Goal: Information Seeking & Learning: Learn about a topic

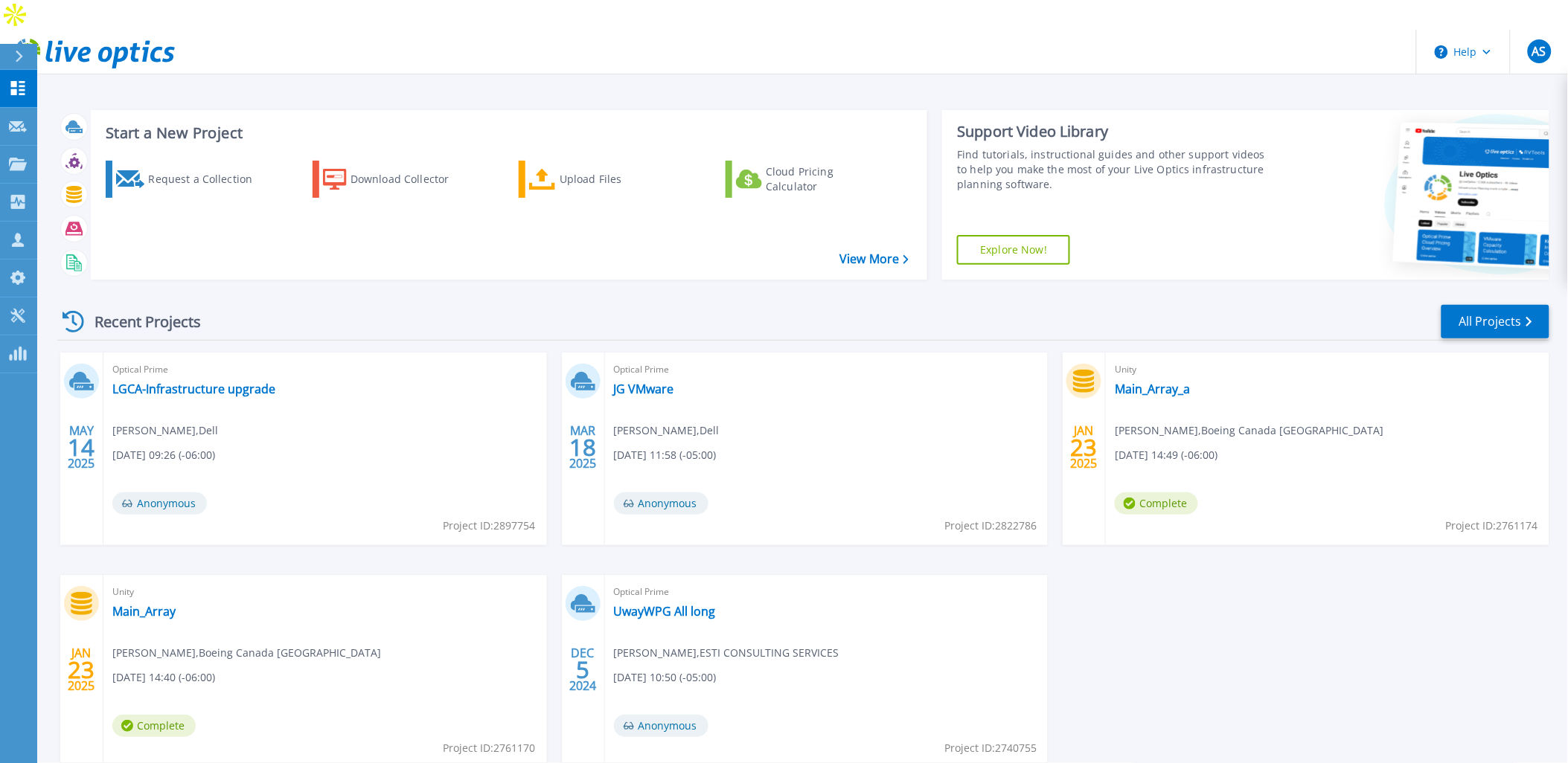
scroll to position [61, 0]
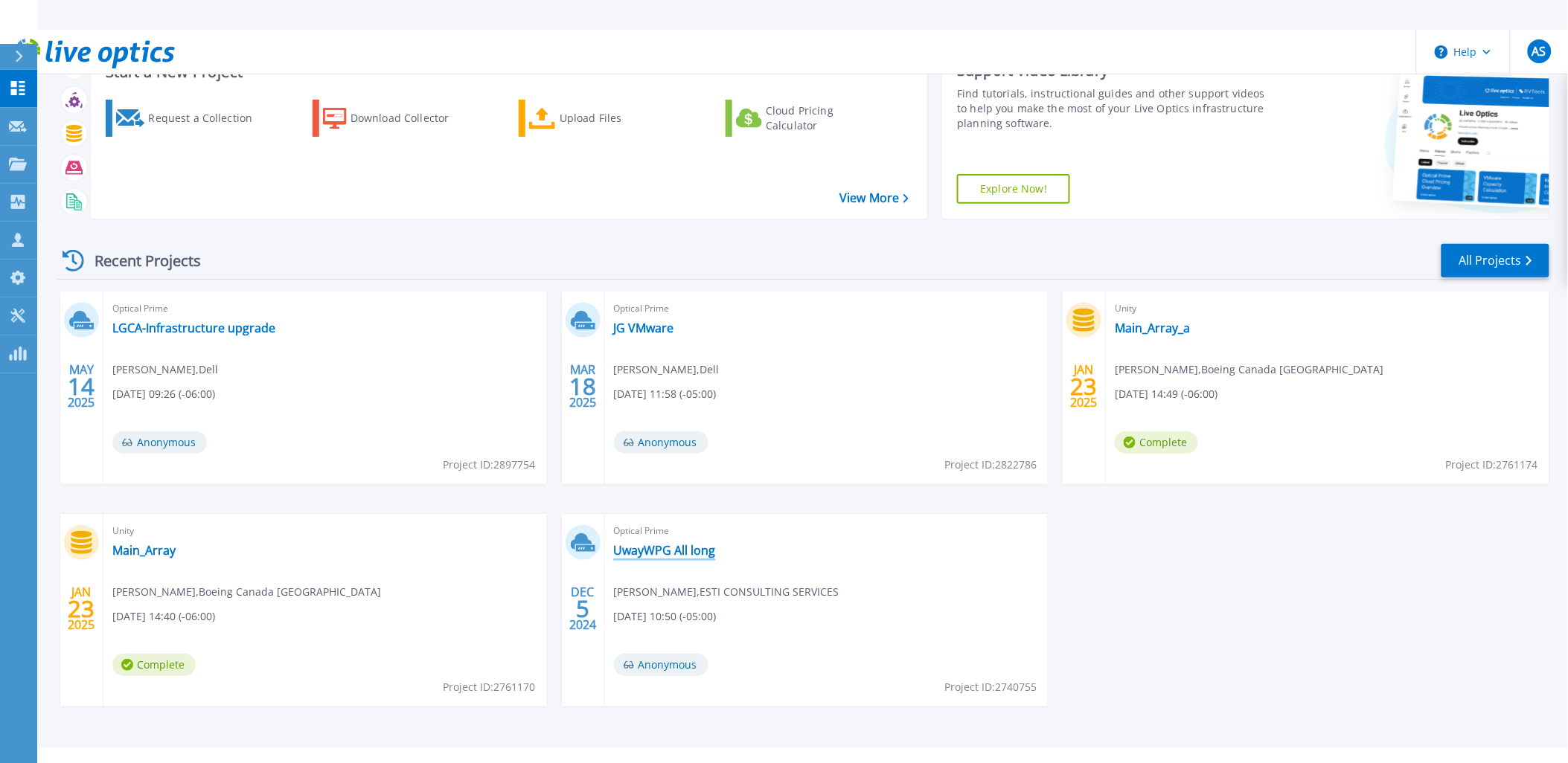
click at [671, 543] on link "UwayWPG All long" at bounding box center [665, 550] width 102 height 15
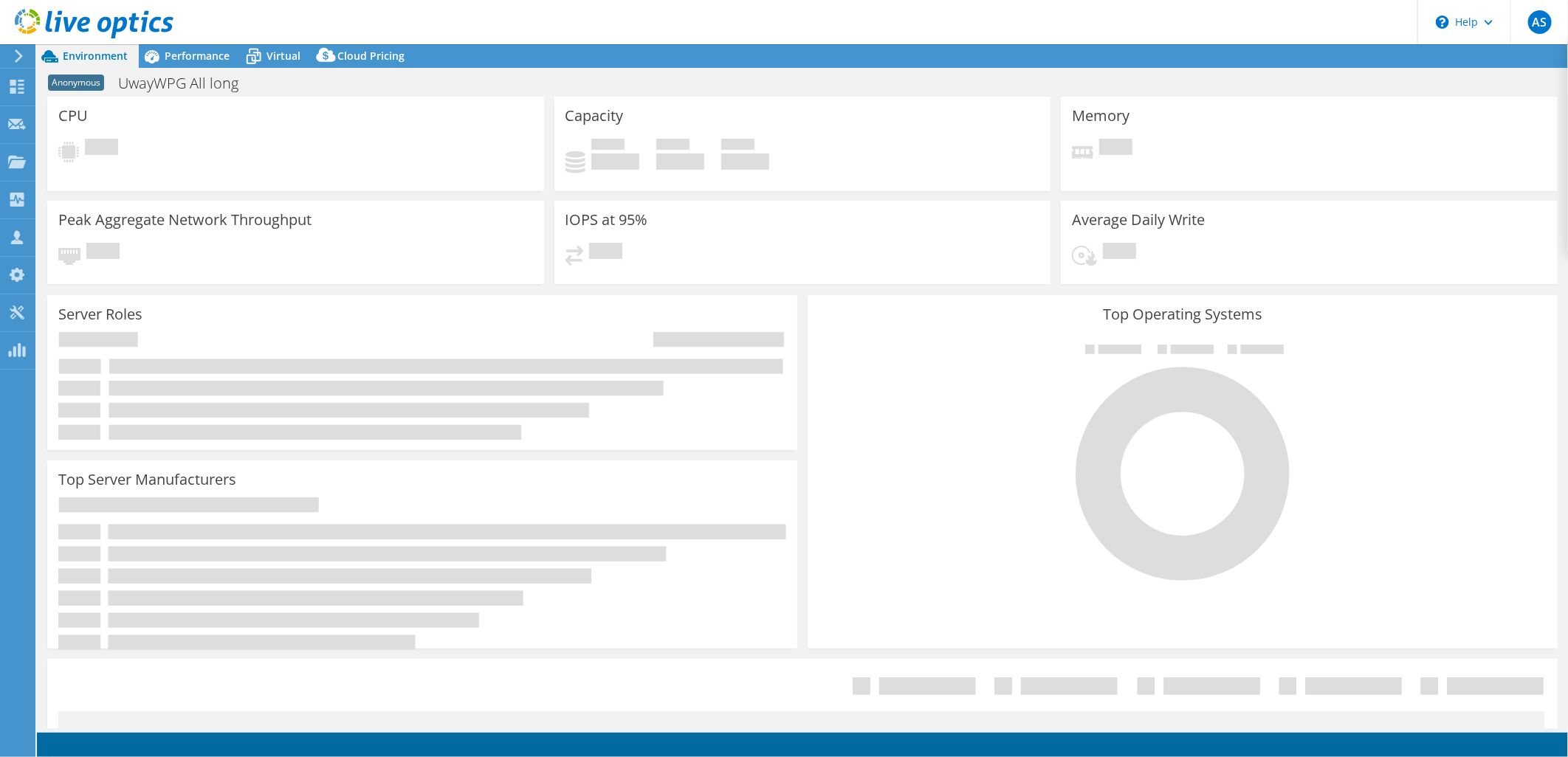
select select "[GEOGRAPHIC_DATA]"
select select "CAD"
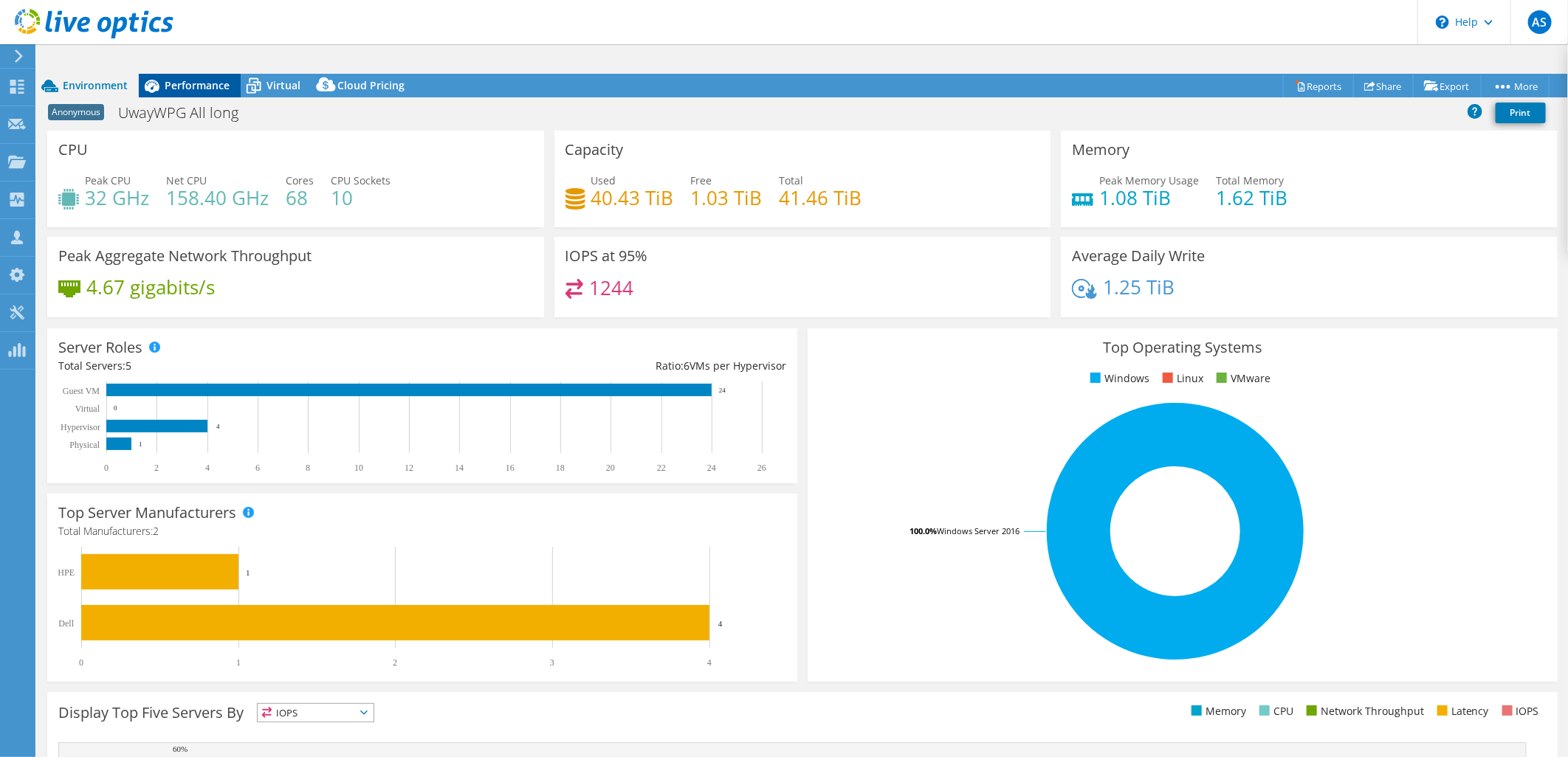
click at [204, 74] on div "Performance" at bounding box center [190, 85] width 102 height 24
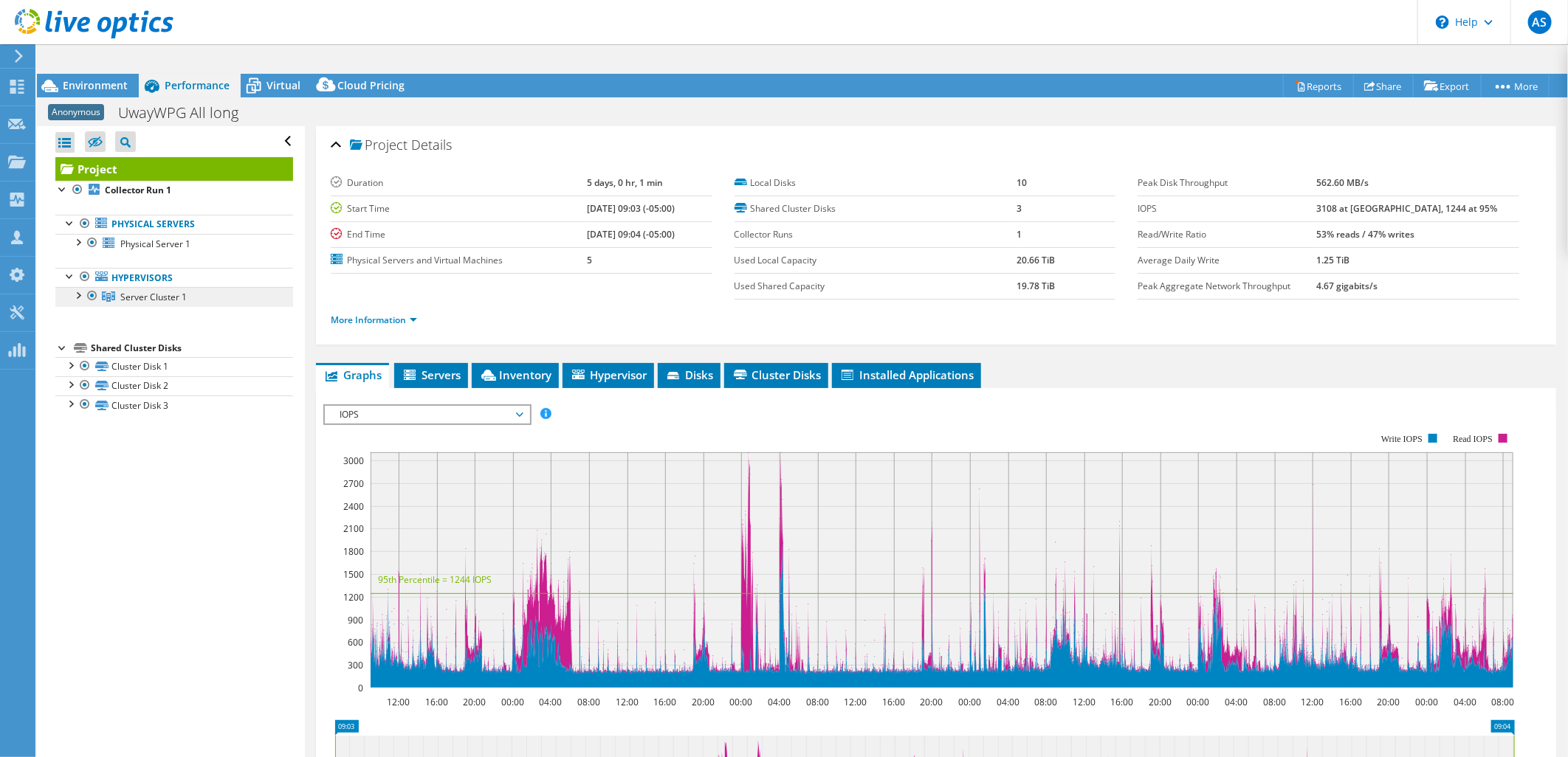
click at [156, 291] on span "Server Cluster 1" at bounding box center [154, 296] width 67 height 12
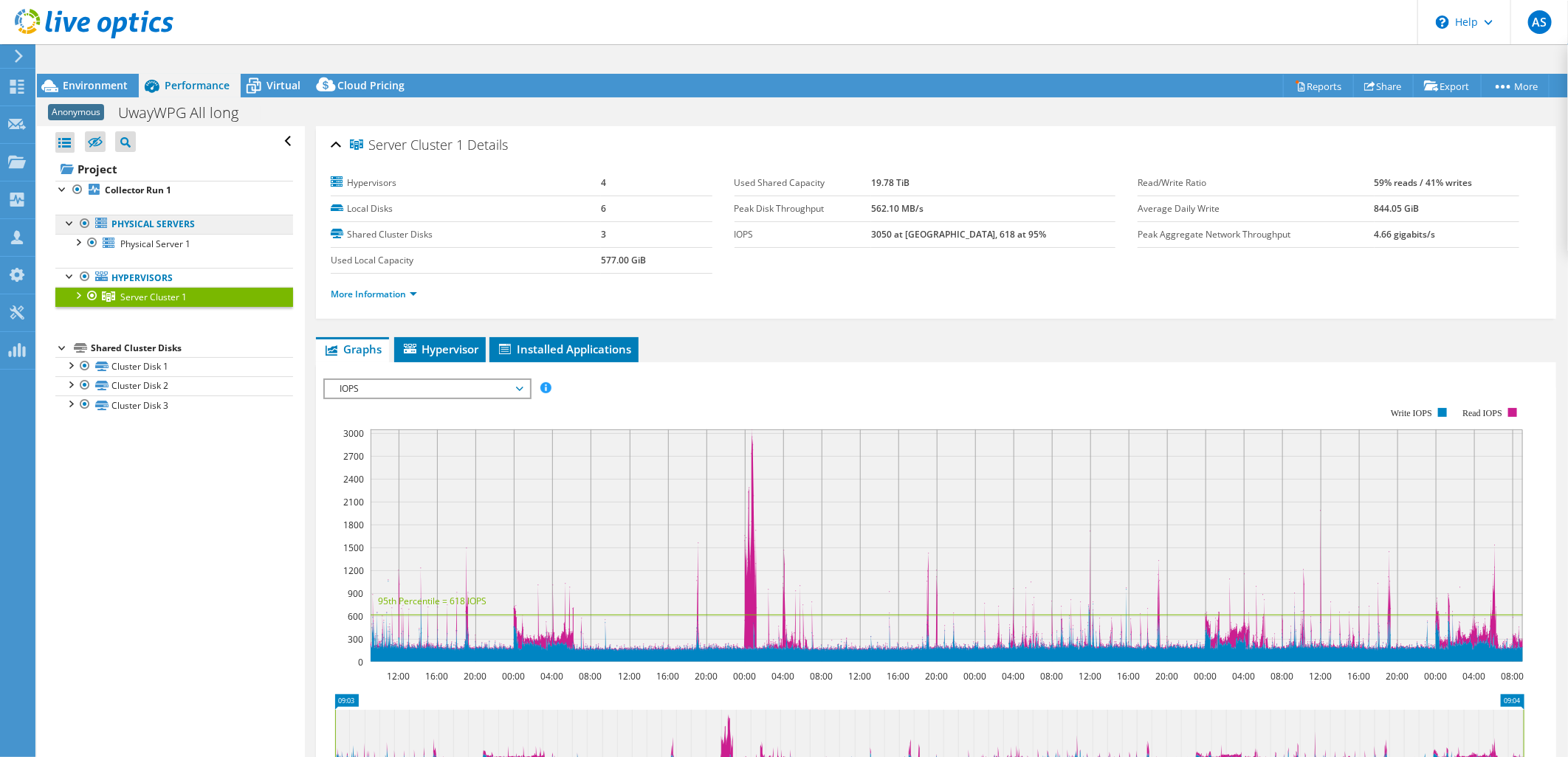
click at [153, 215] on link "Physical Servers" at bounding box center [173, 224] width 237 height 19
click at [148, 234] on link "Physical Server 1" at bounding box center [173, 243] width 237 height 19
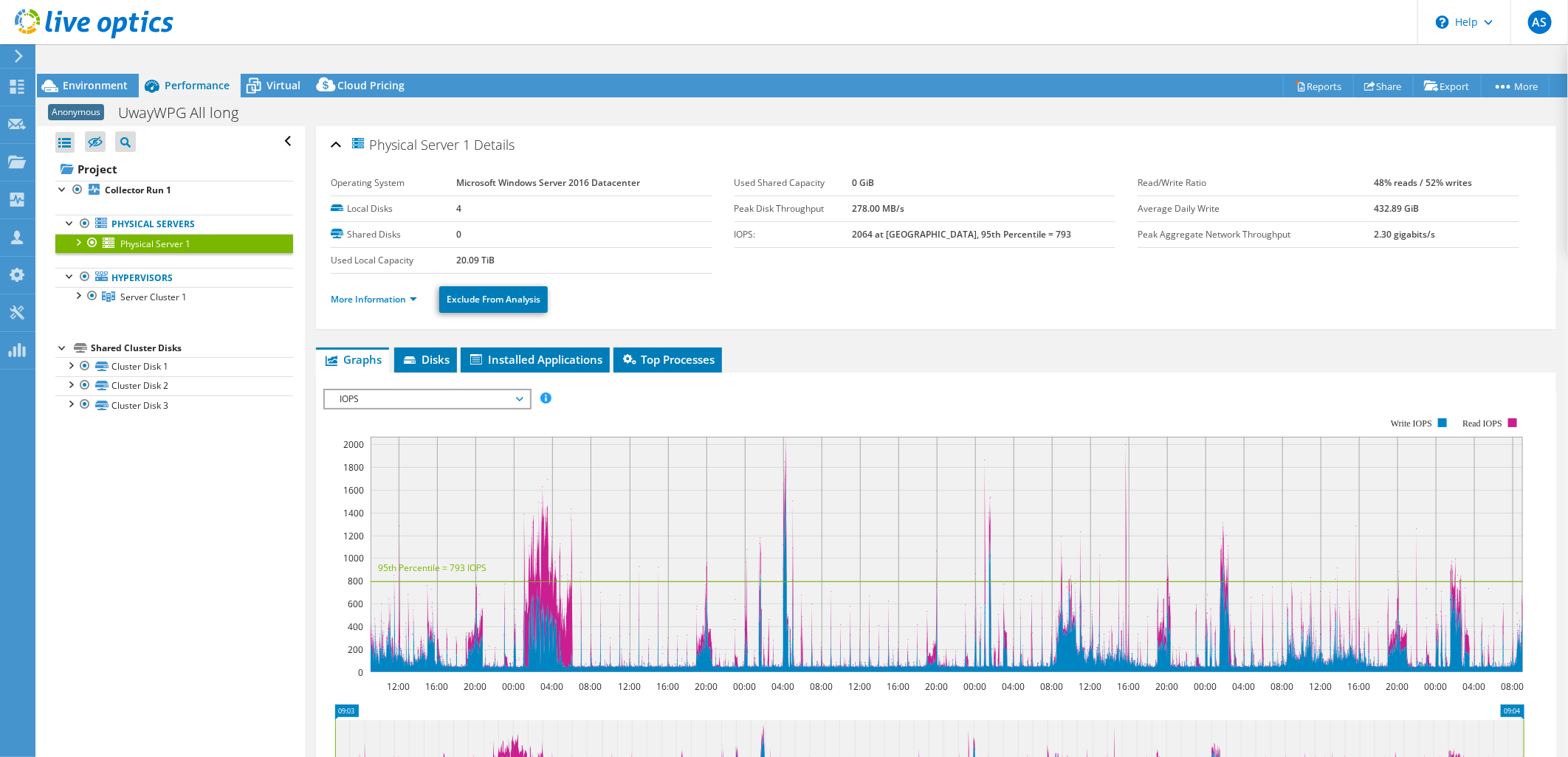
click at [80, 234] on div at bounding box center [77, 241] width 15 height 15
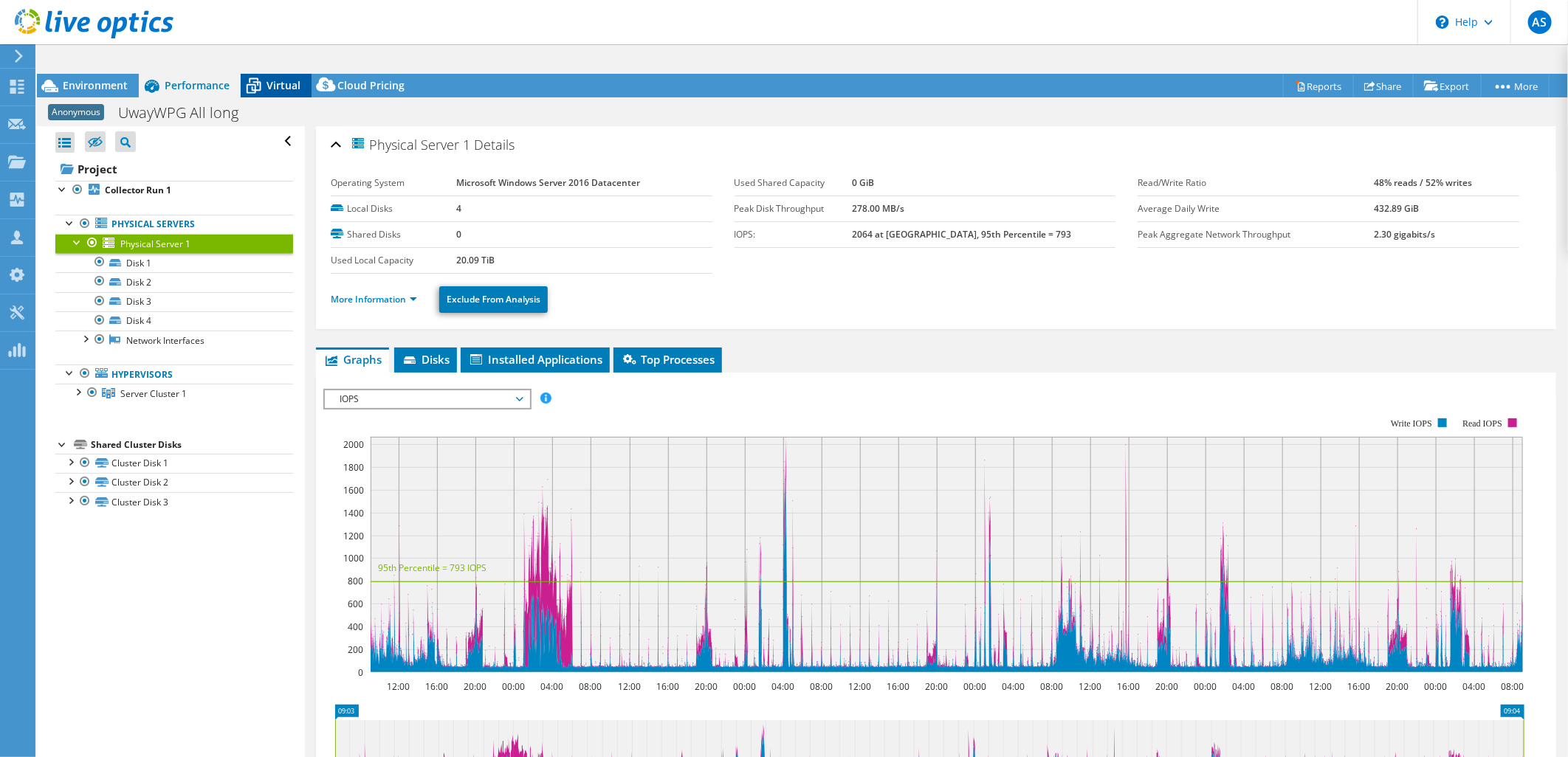
click at [286, 78] on span "Virtual" at bounding box center [283, 85] width 34 height 14
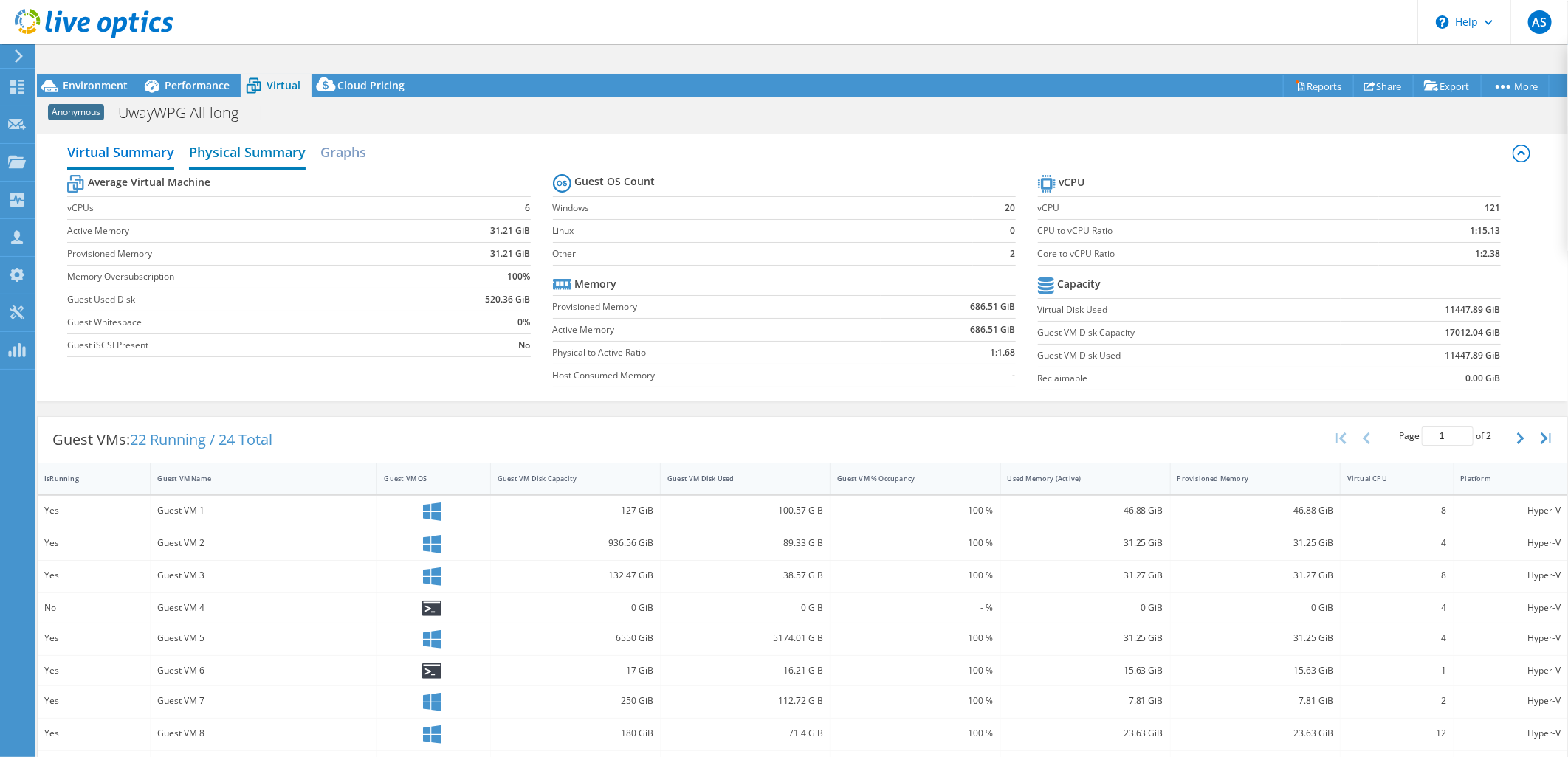
click at [264, 137] on h2 "Physical Summary" at bounding box center [247, 154] width 117 height 33
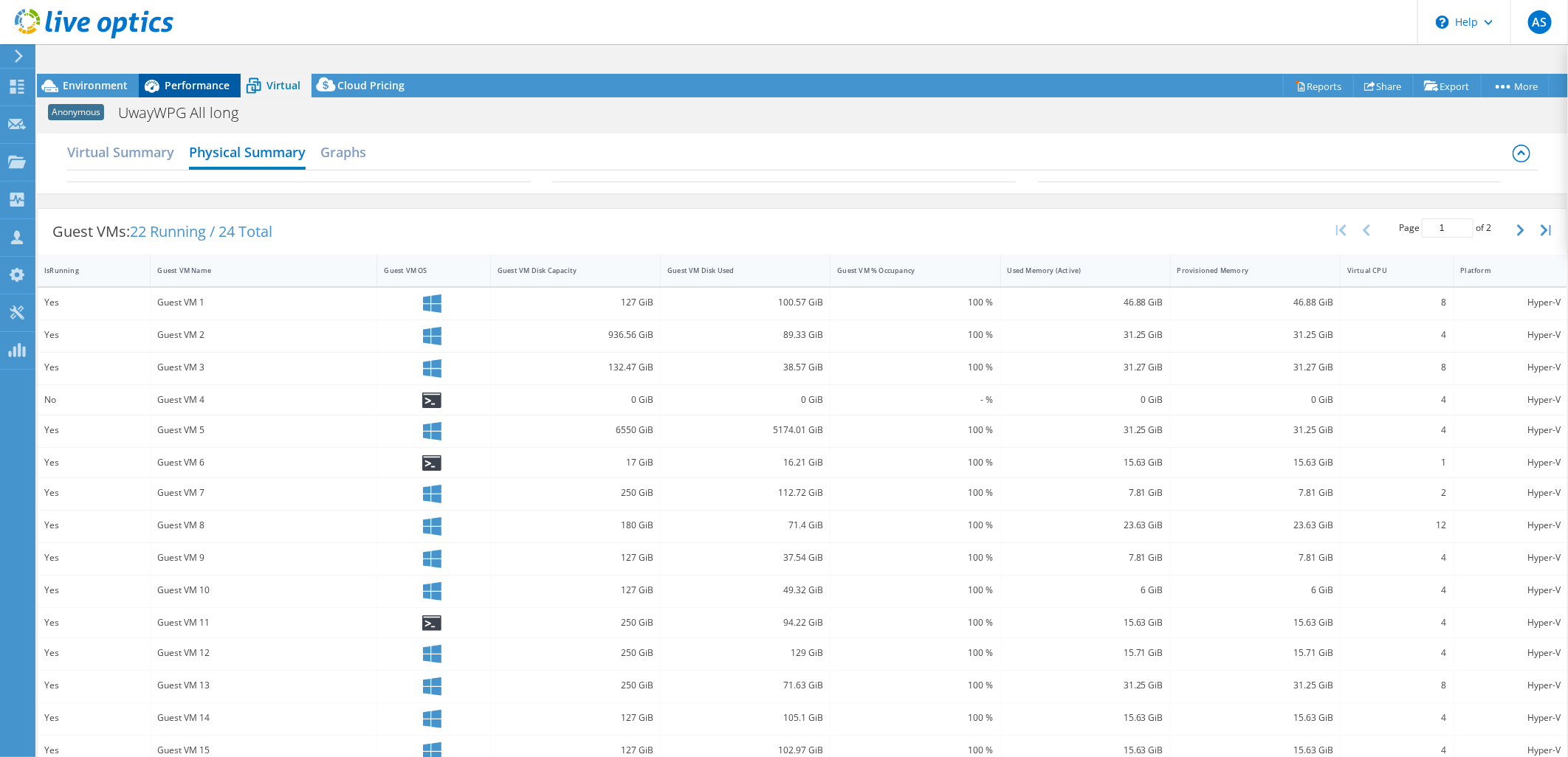
click at [218, 78] on span "Performance" at bounding box center [196, 85] width 65 height 14
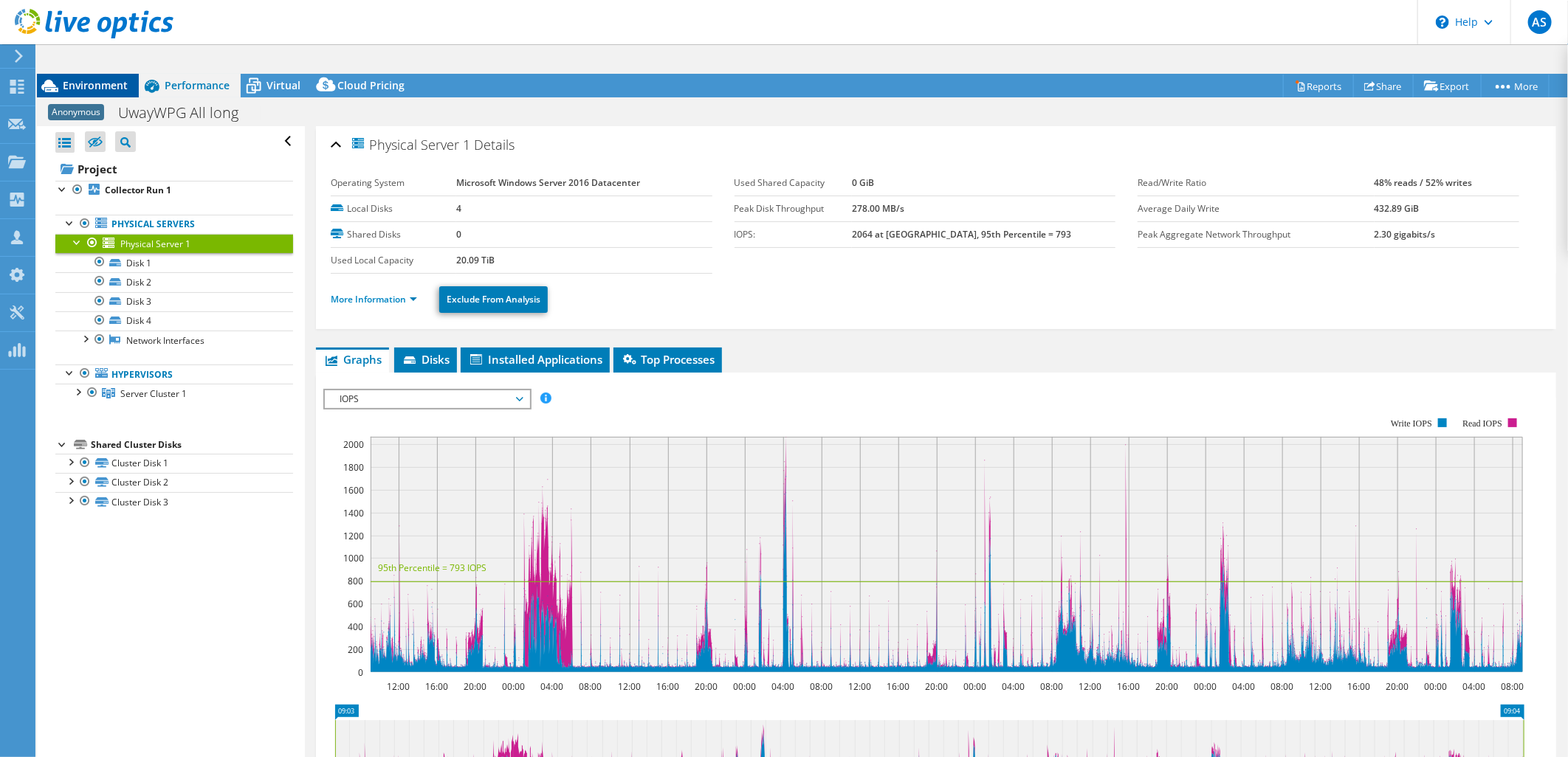
click at [113, 78] on span "Environment" at bounding box center [94, 85] width 65 height 14
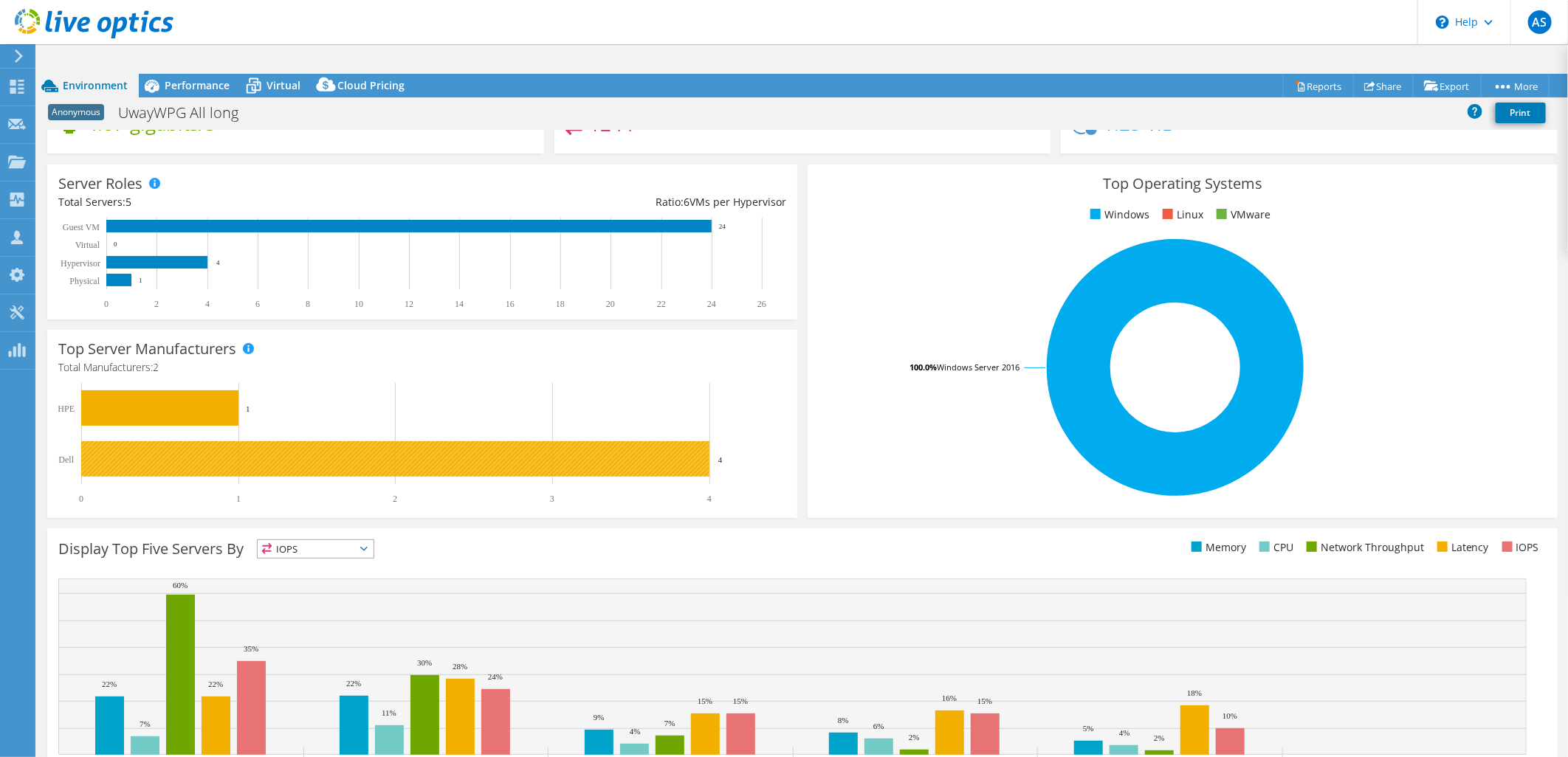
scroll to position [226, 0]
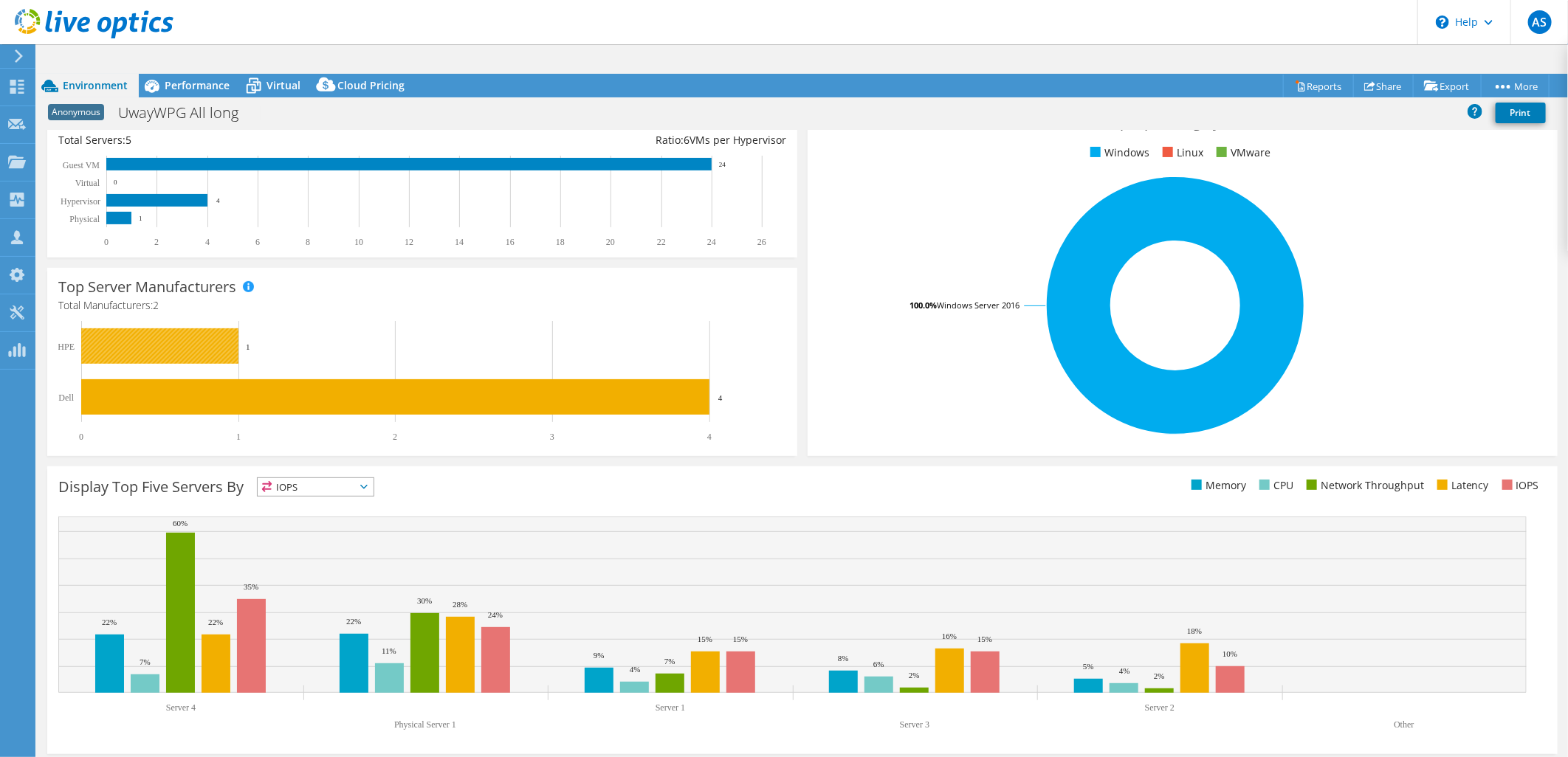
click at [196, 328] on rect at bounding box center [159, 346] width 157 height 35
drag, startPoint x: 134, startPoint y: 307, endPoint x: 738, endPoint y: 312, distance: 604.0
click at [738, 321] on rect at bounding box center [415, 382] width 714 height 122
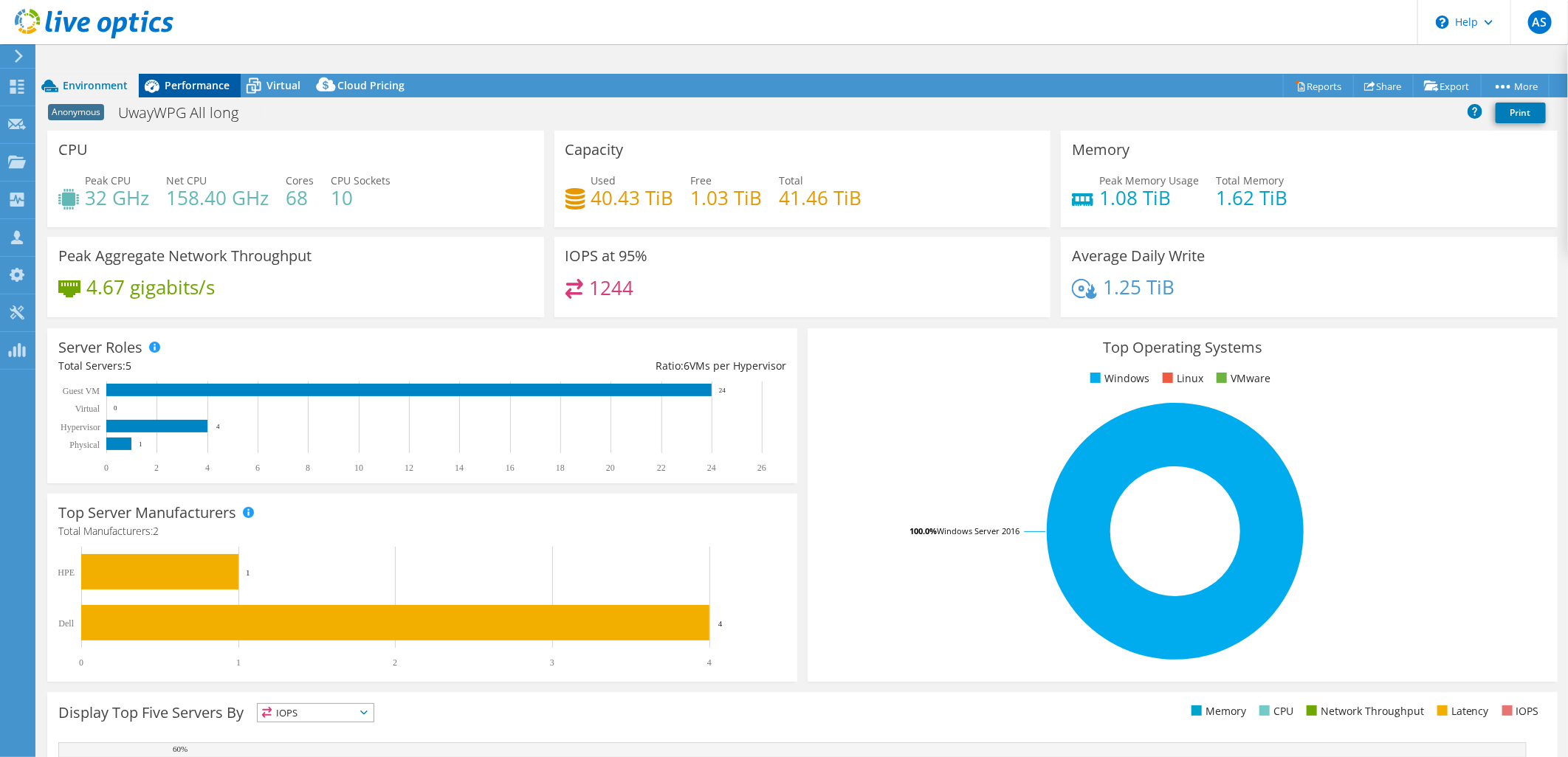
click at [187, 78] on span "Performance" at bounding box center [196, 85] width 65 height 14
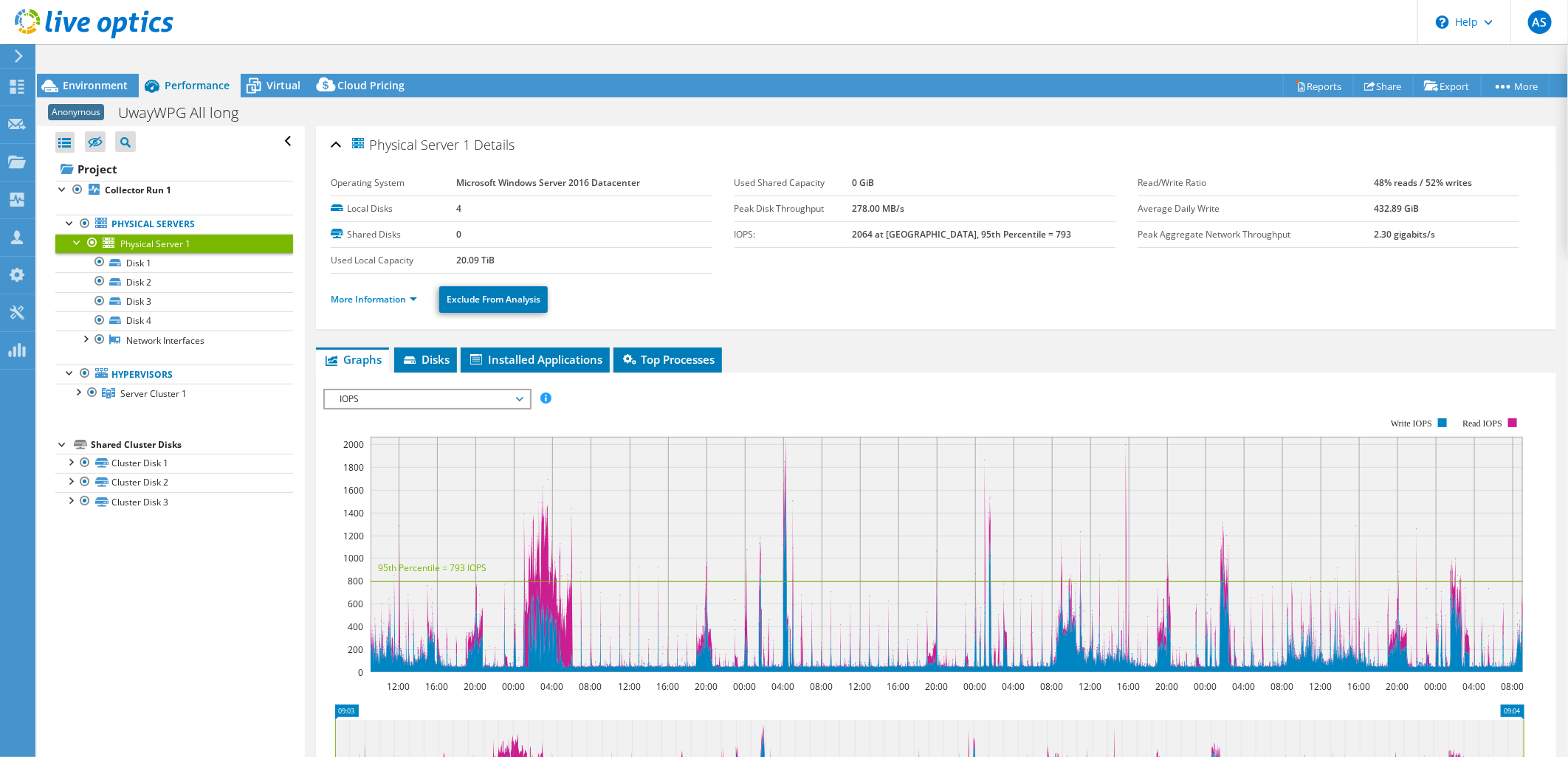
scroll to position [233, 0]
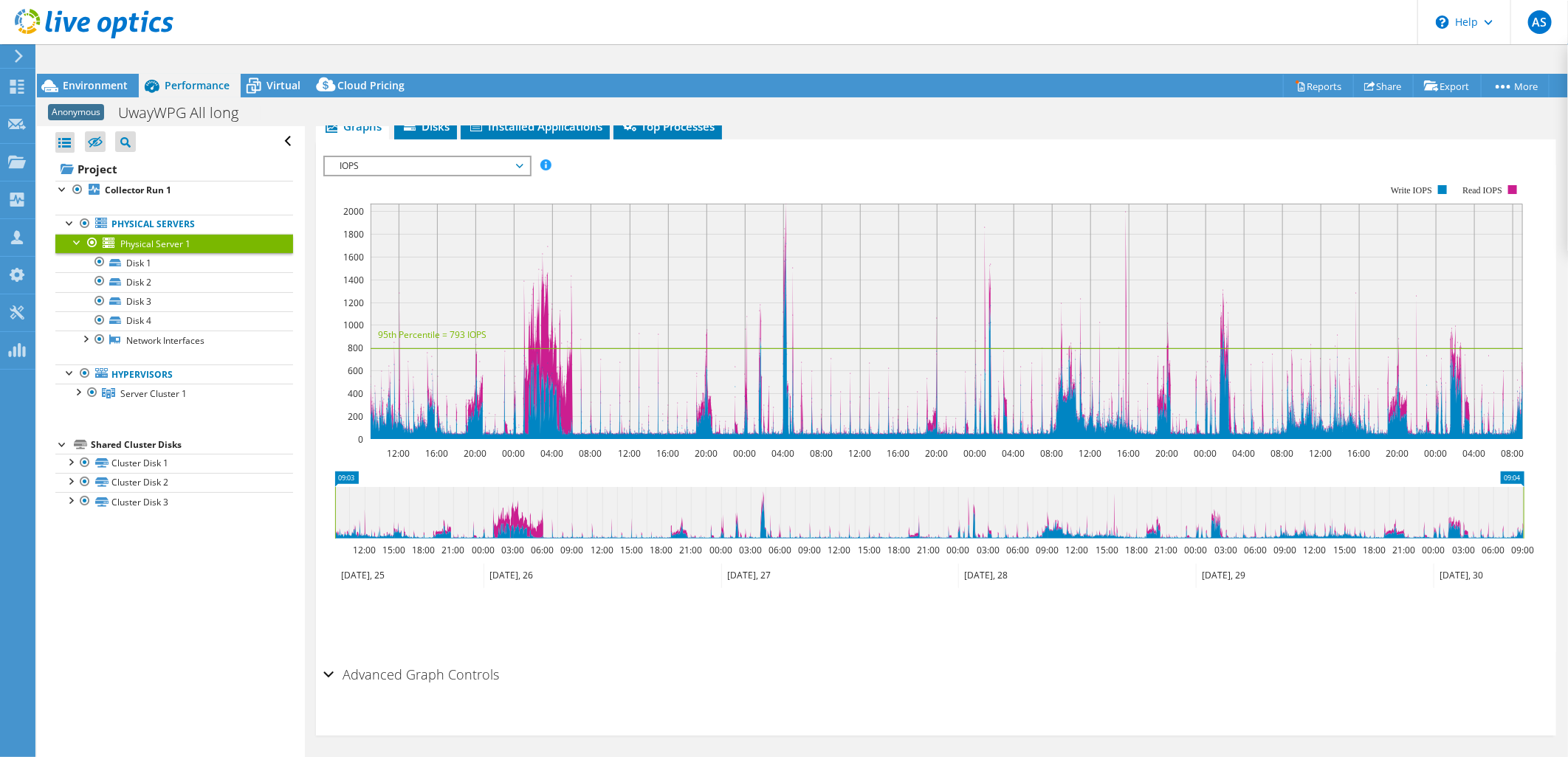
click at [318, 654] on section "IOPS Disk Throughput IO Size Latency Queue Depth CPU Percentage Memory Page Fau…" at bounding box center [936, 438] width 1240 height 596
click at [138, 365] on link "Hypervisors" at bounding box center [173, 374] width 237 height 19
click at [151, 215] on link "Physical Servers" at bounding box center [173, 224] width 237 height 19
click at [172, 388] on span "Server Cluster 1" at bounding box center [154, 393] width 67 height 12
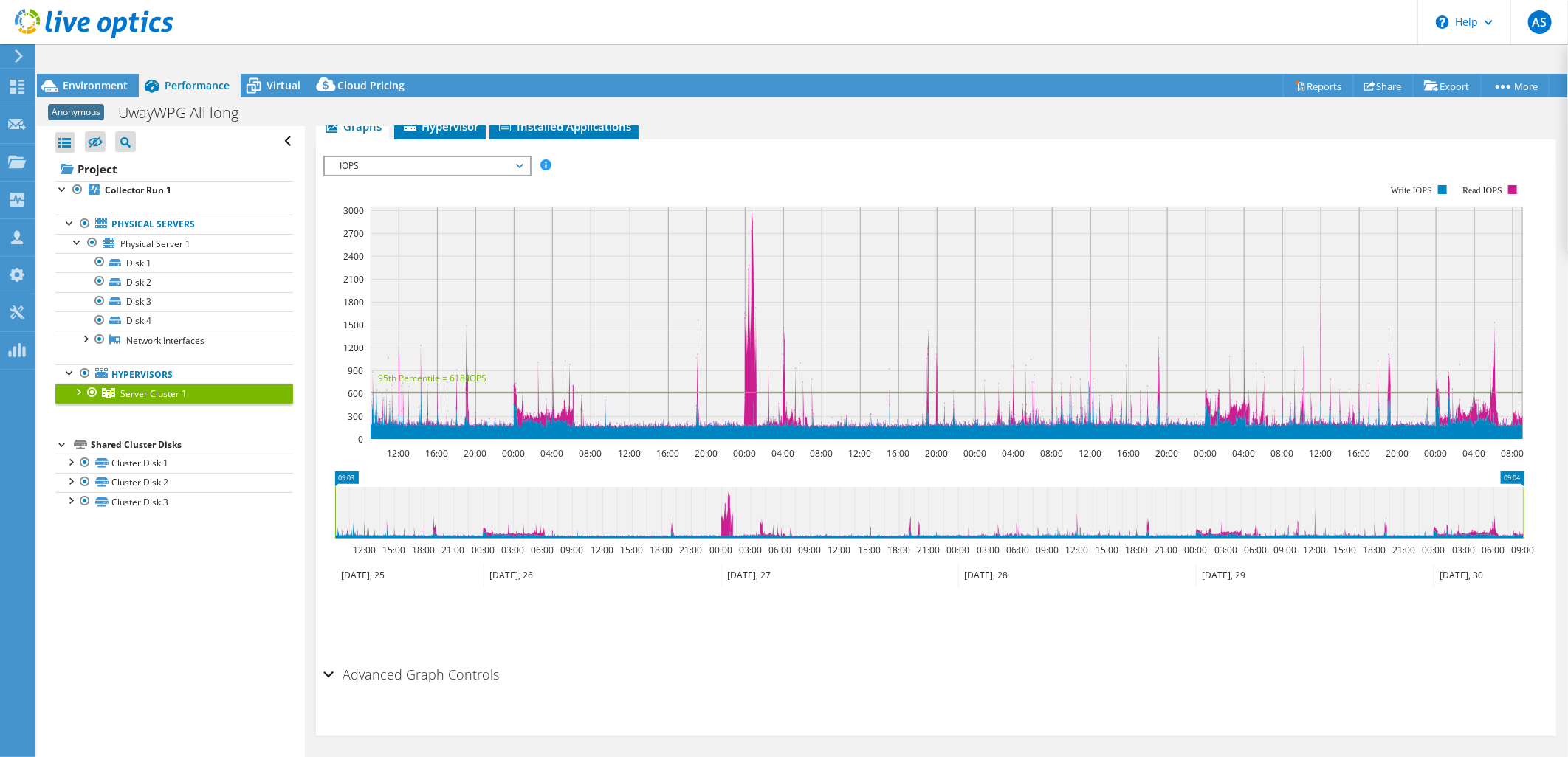
scroll to position [0, 0]
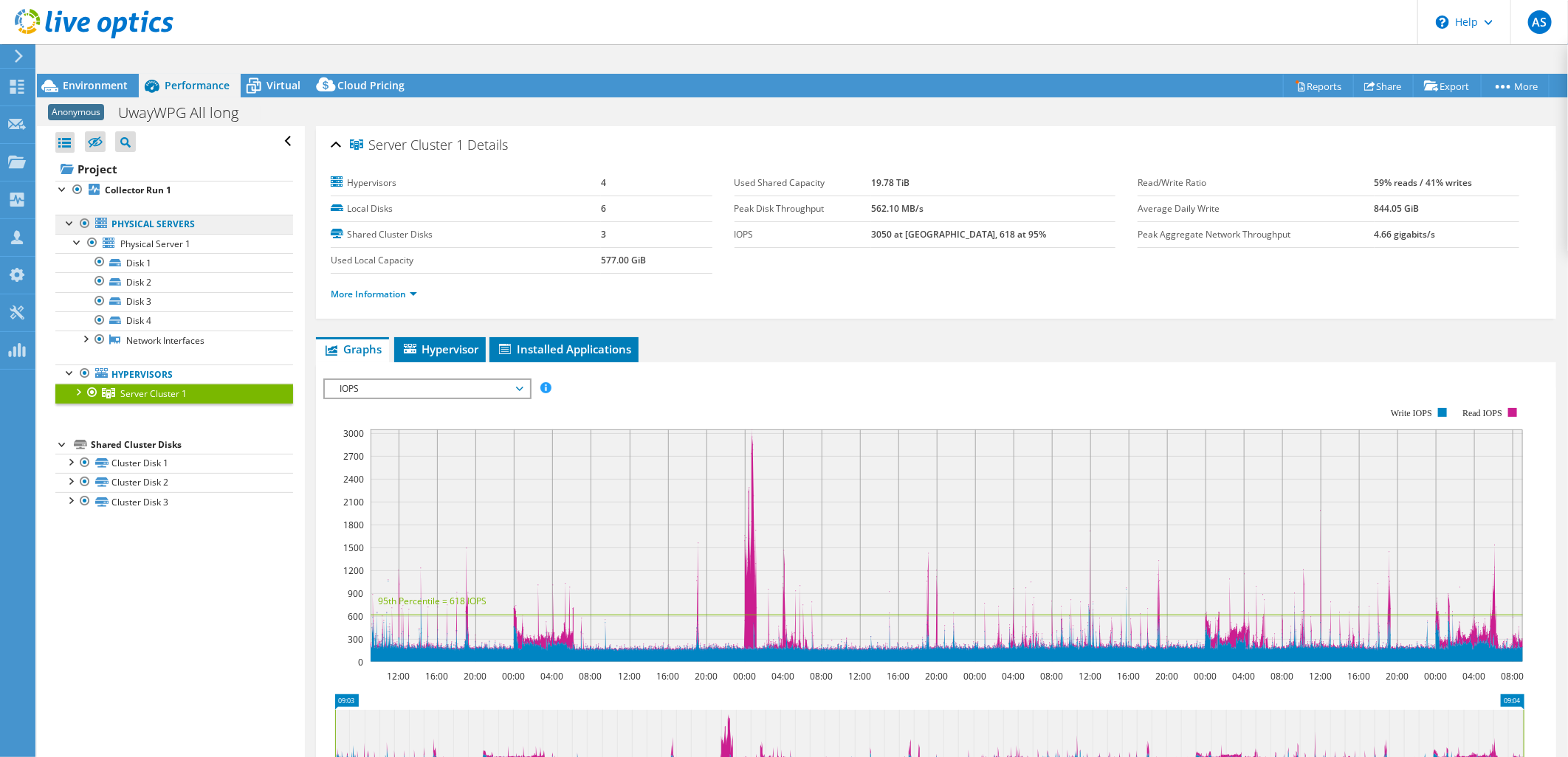
click at [177, 215] on link "Physical Servers" at bounding box center [173, 224] width 237 height 19
click at [172, 237] on span "Physical Server 1" at bounding box center [155, 243] width 70 height 12
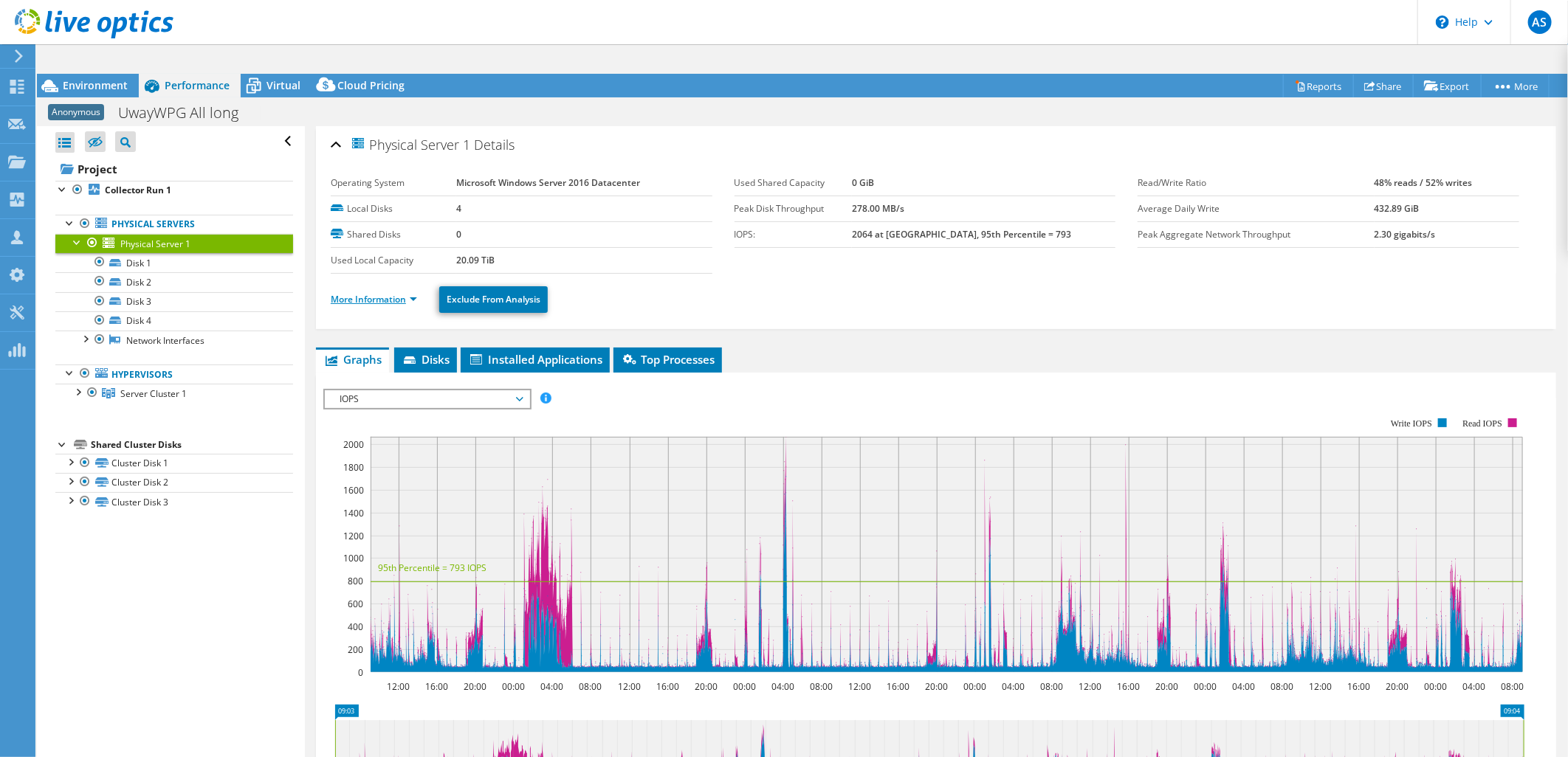
click at [413, 293] on link "More Information" at bounding box center [374, 299] width 86 height 12
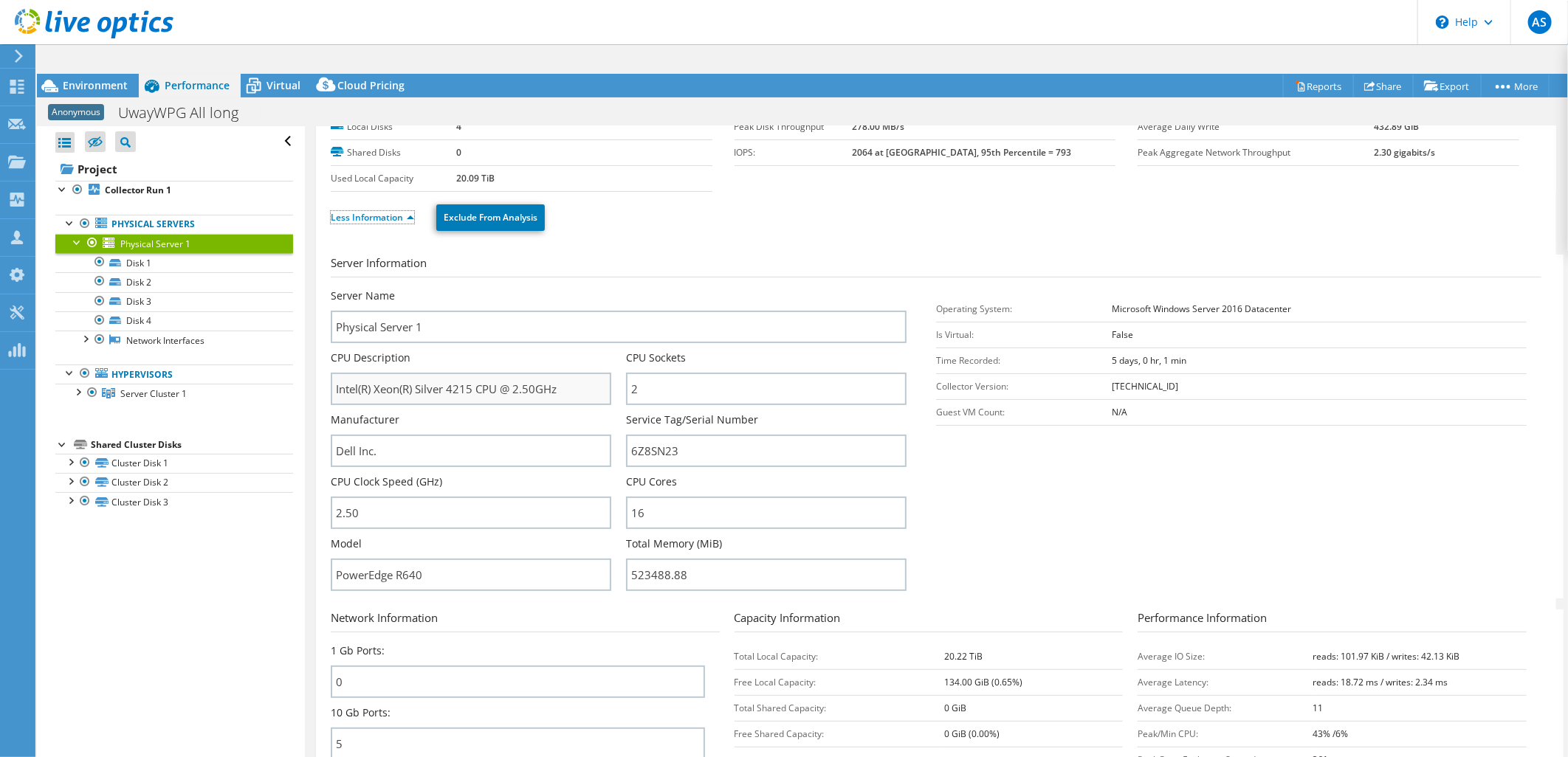
scroll to position [164, 0]
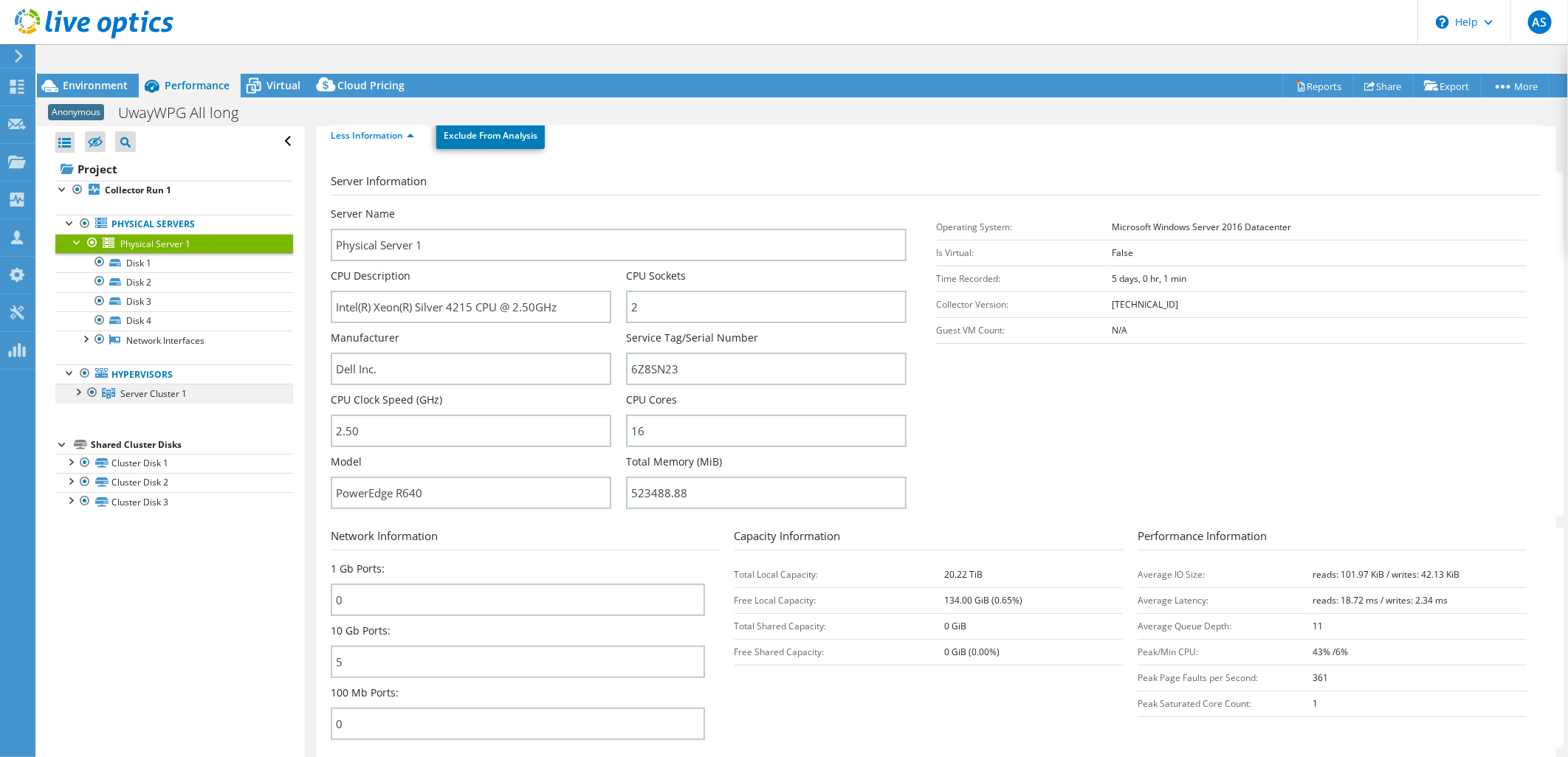
click at [181, 388] on span "Server Cluster 1" at bounding box center [154, 393] width 67 height 12
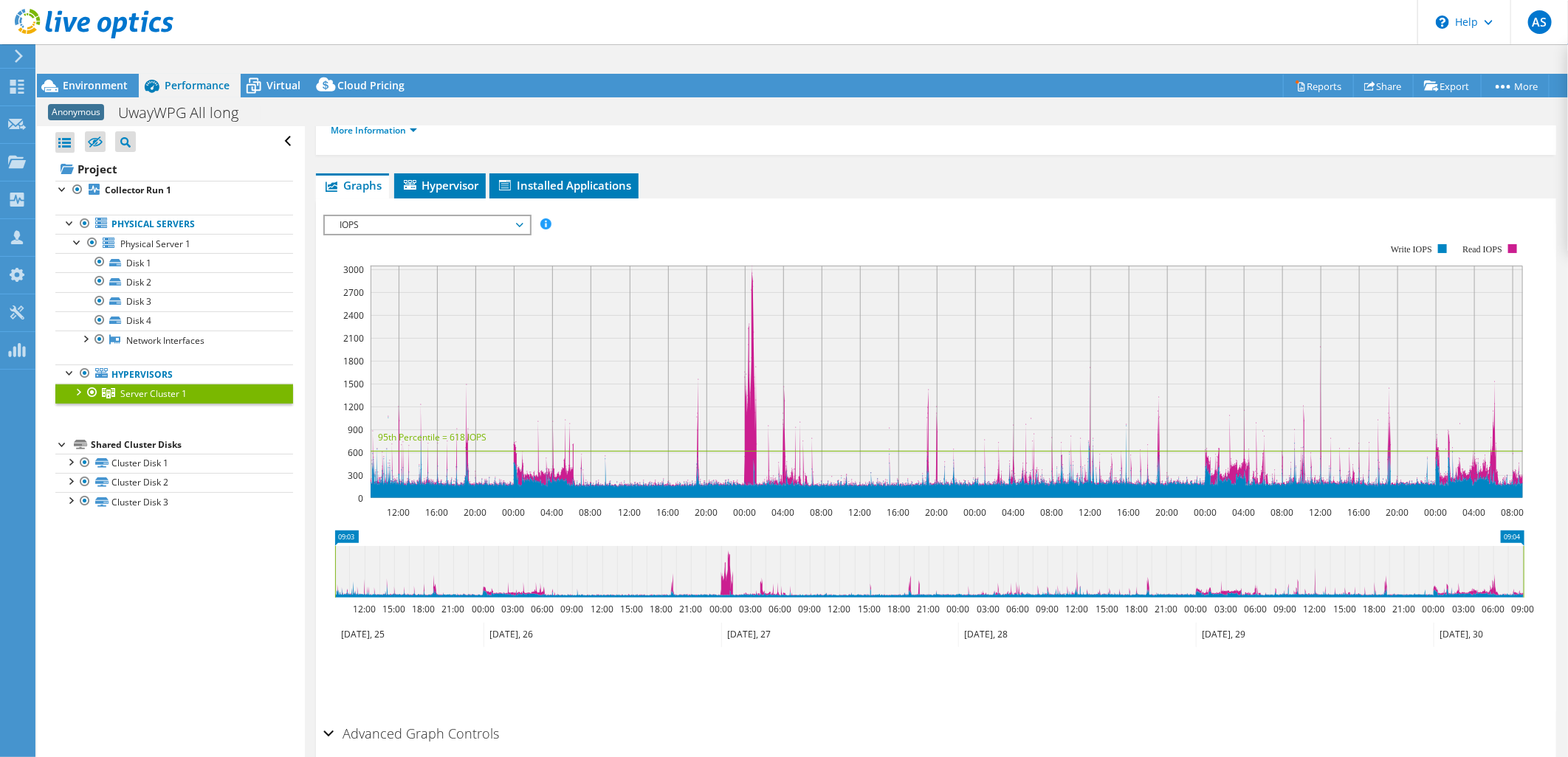
scroll to position [0, 0]
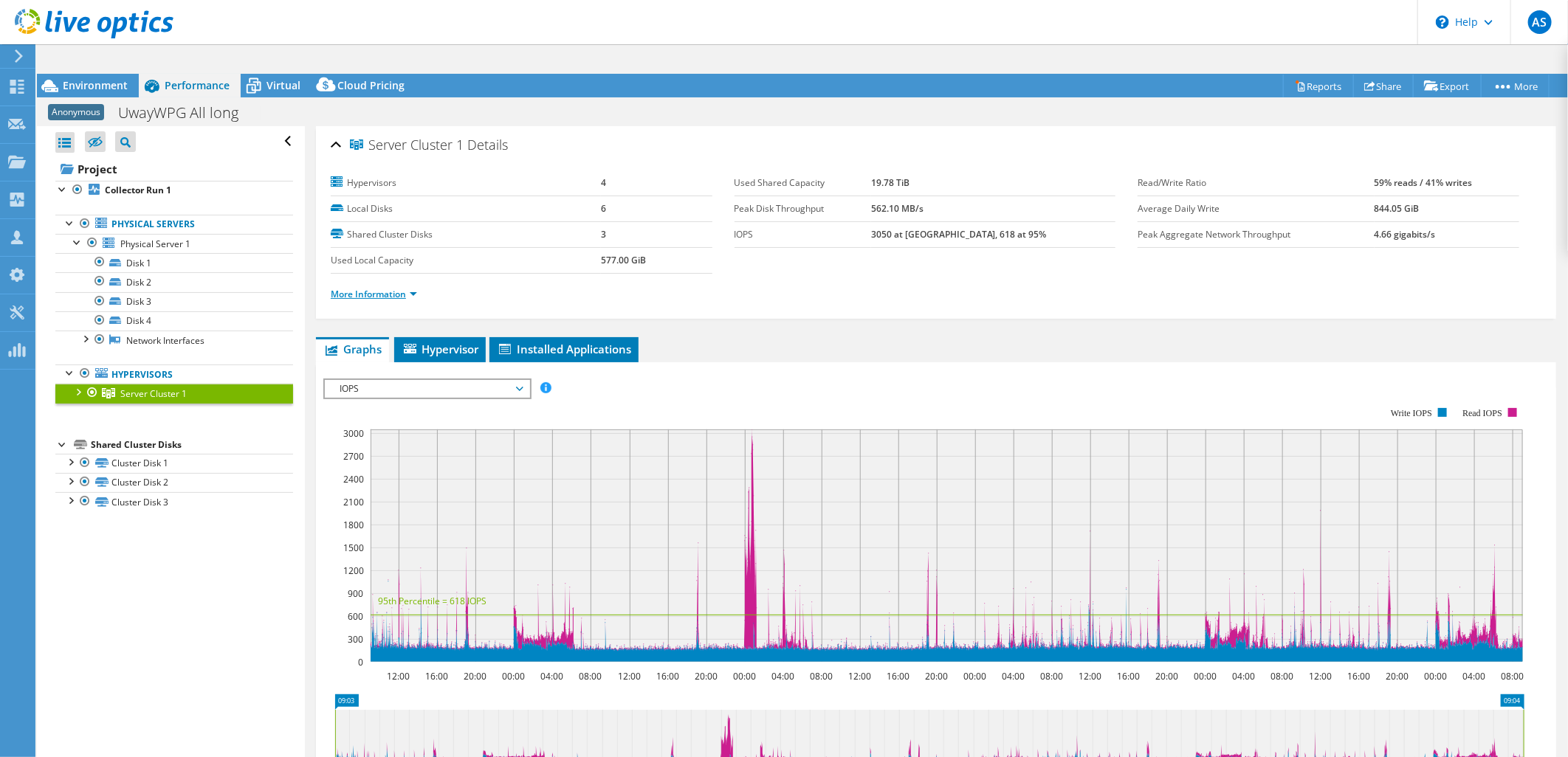
click at [396, 288] on link "More Information" at bounding box center [374, 294] width 86 height 12
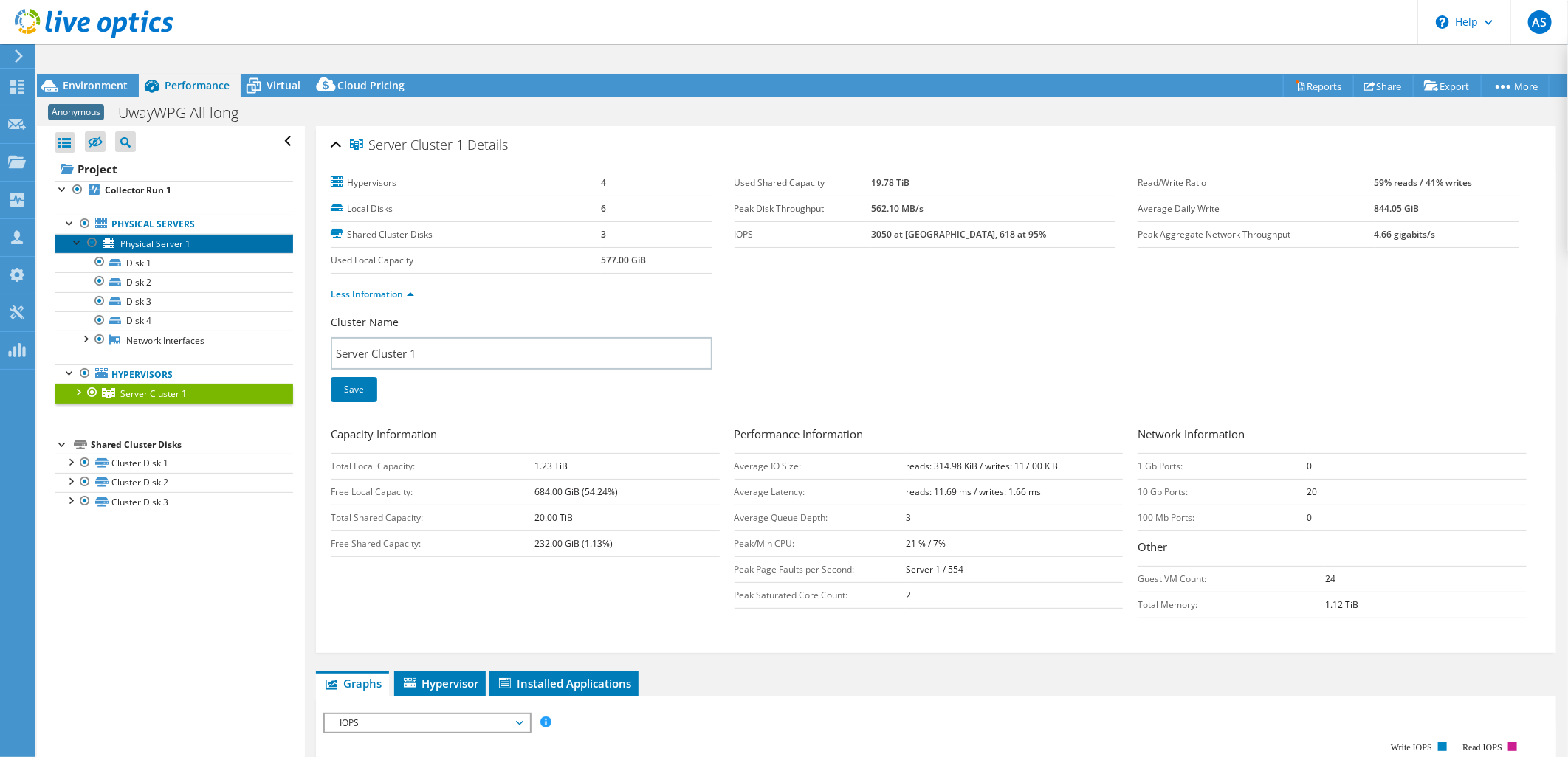
click at [161, 237] on span "Physical Server 1" at bounding box center [155, 243] width 70 height 12
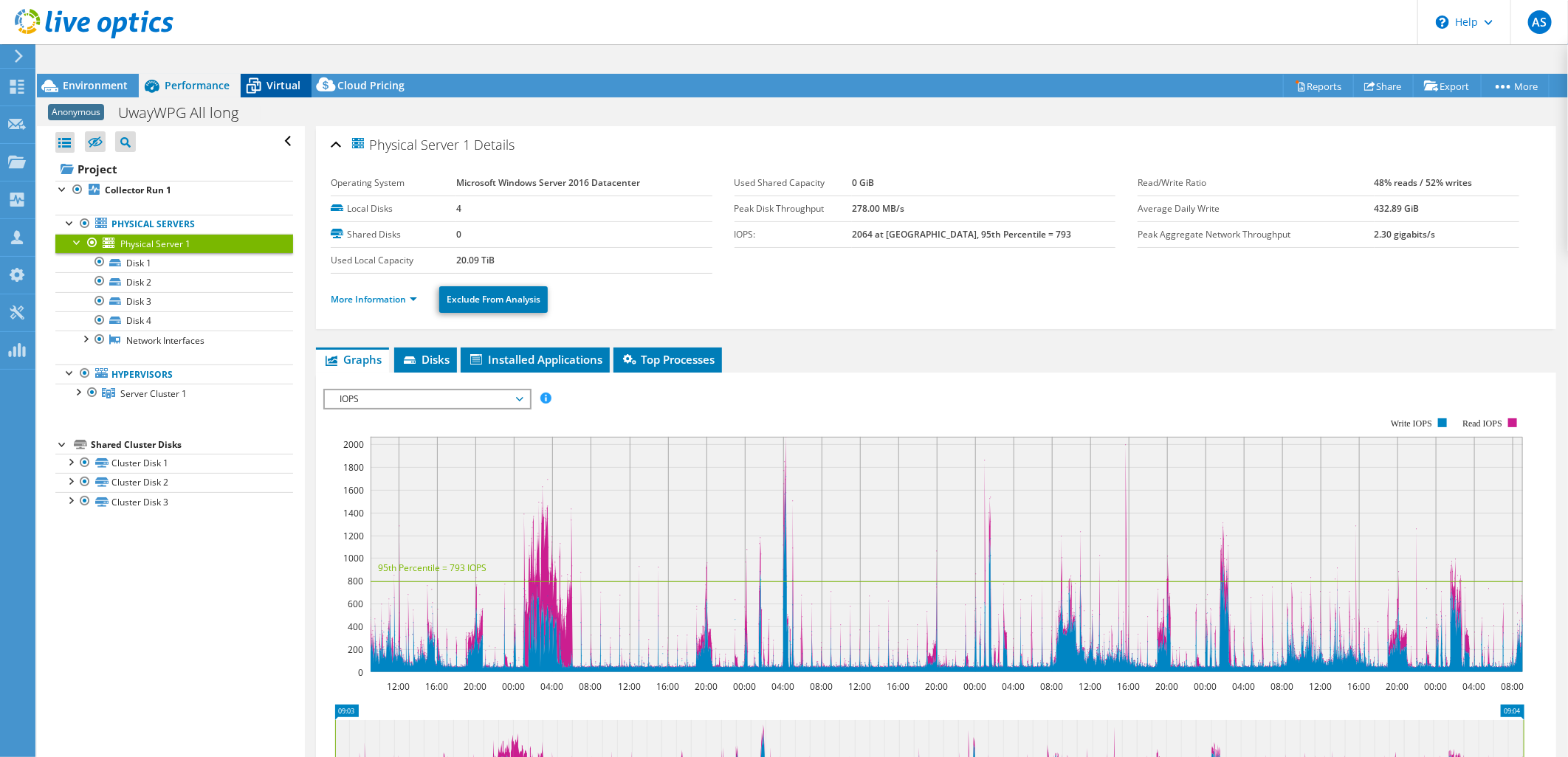
click at [276, 78] on span "Virtual" at bounding box center [283, 85] width 34 height 14
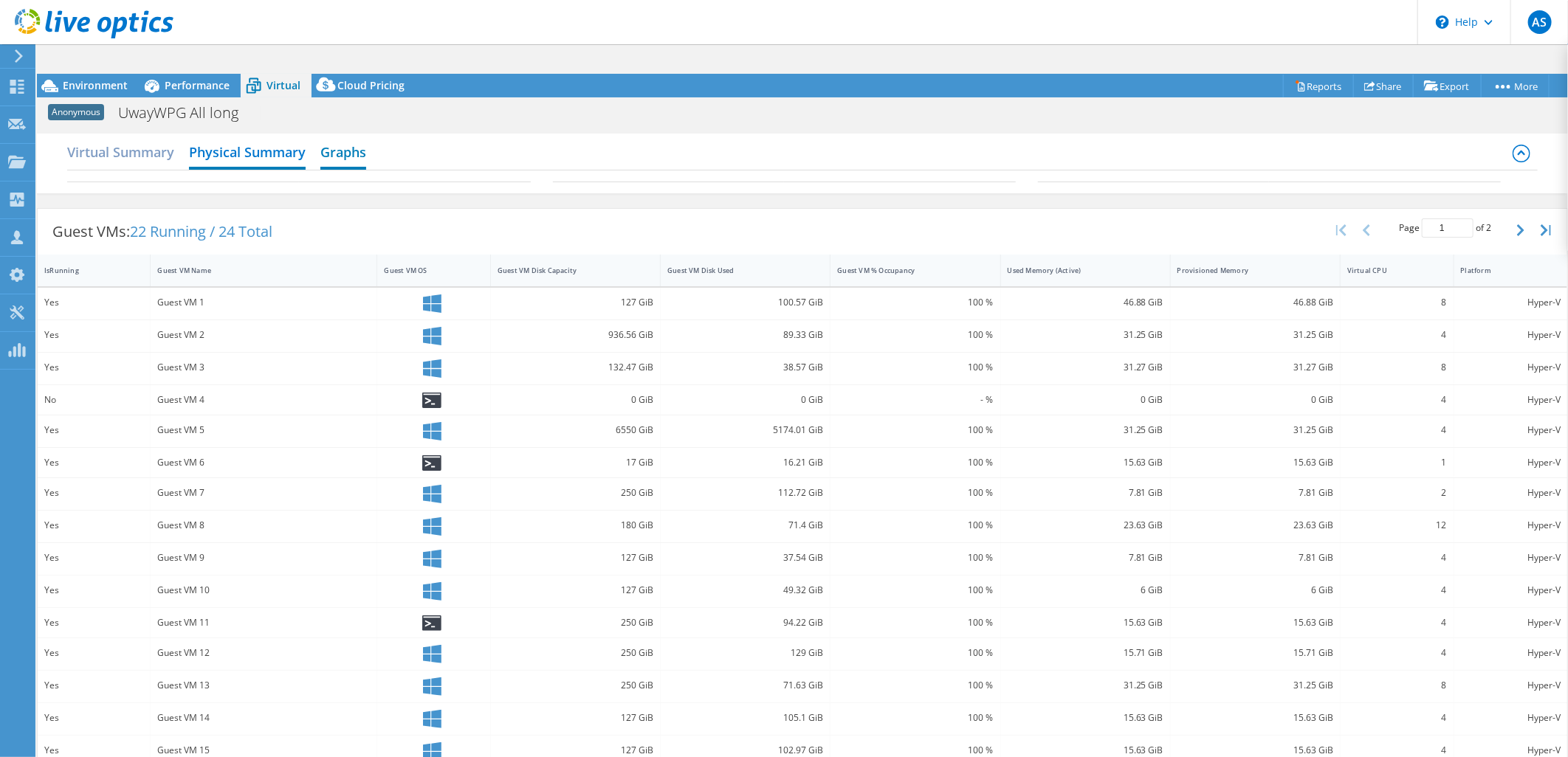
click at [338, 137] on h2 "Graphs" at bounding box center [343, 154] width 46 height 33
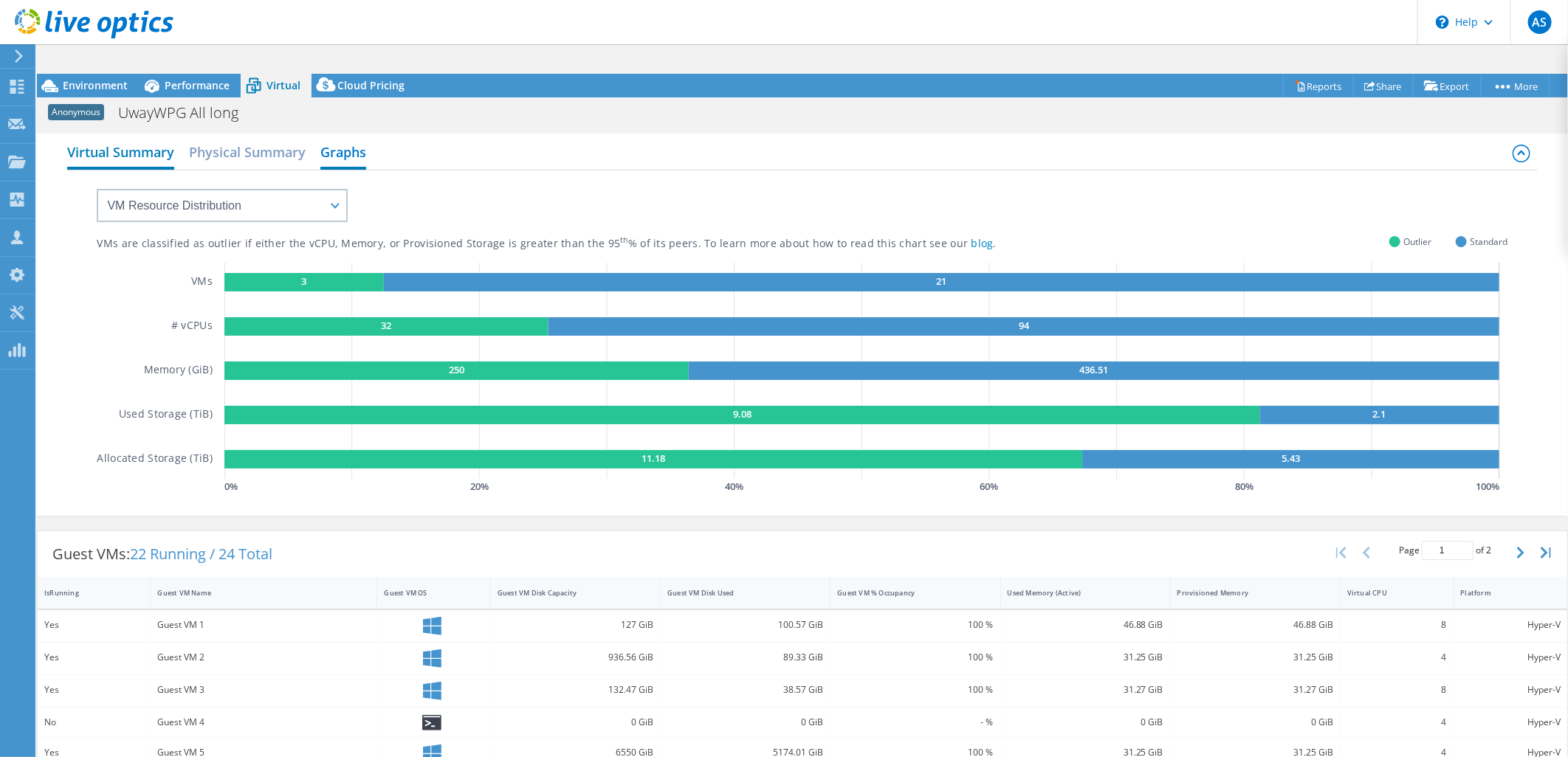
click at [160, 137] on h2 "Virtual Summary" at bounding box center [121, 154] width 107 height 33
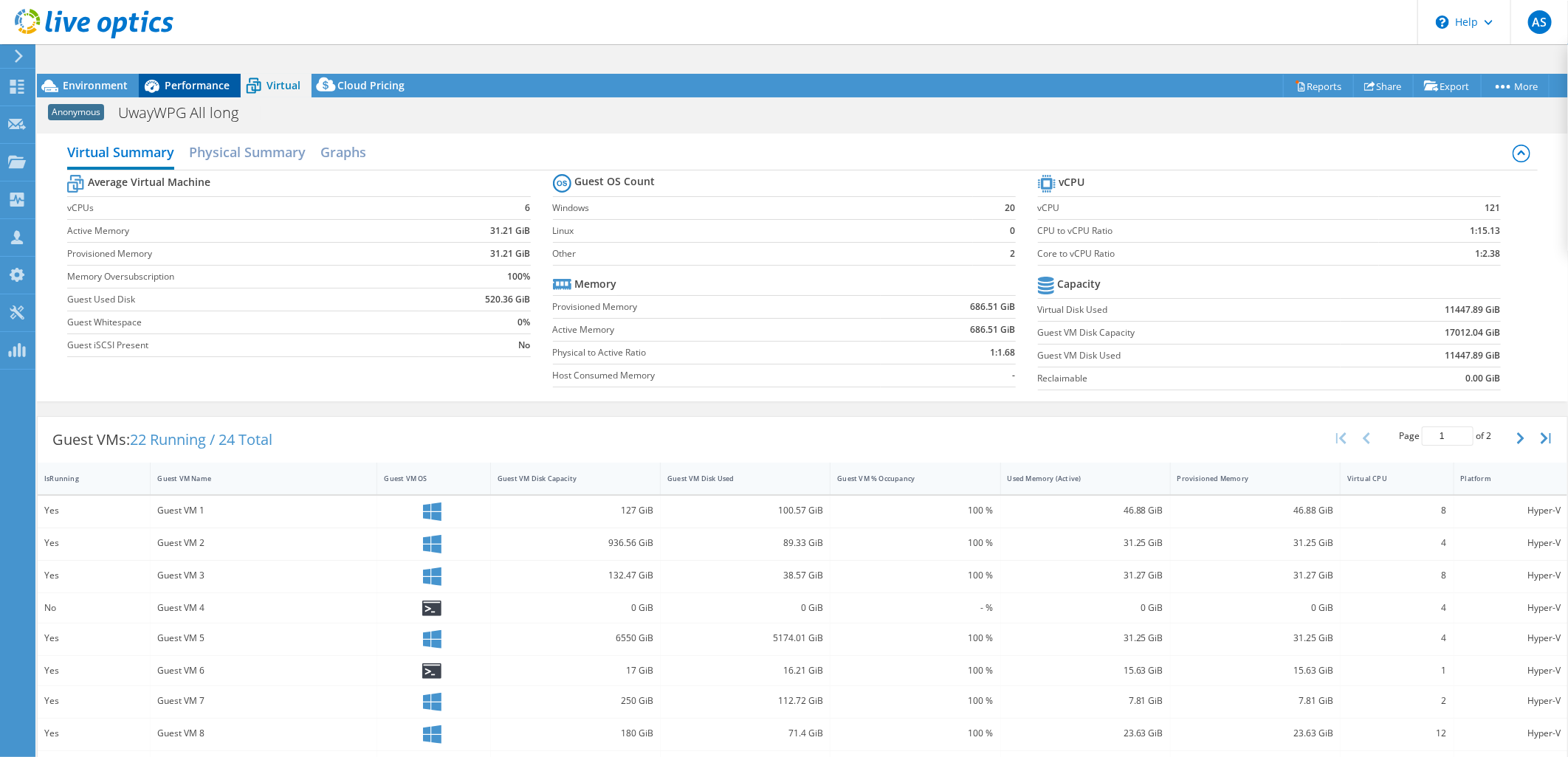
click at [173, 78] on span "Performance" at bounding box center [196, 85] width 65 height 14
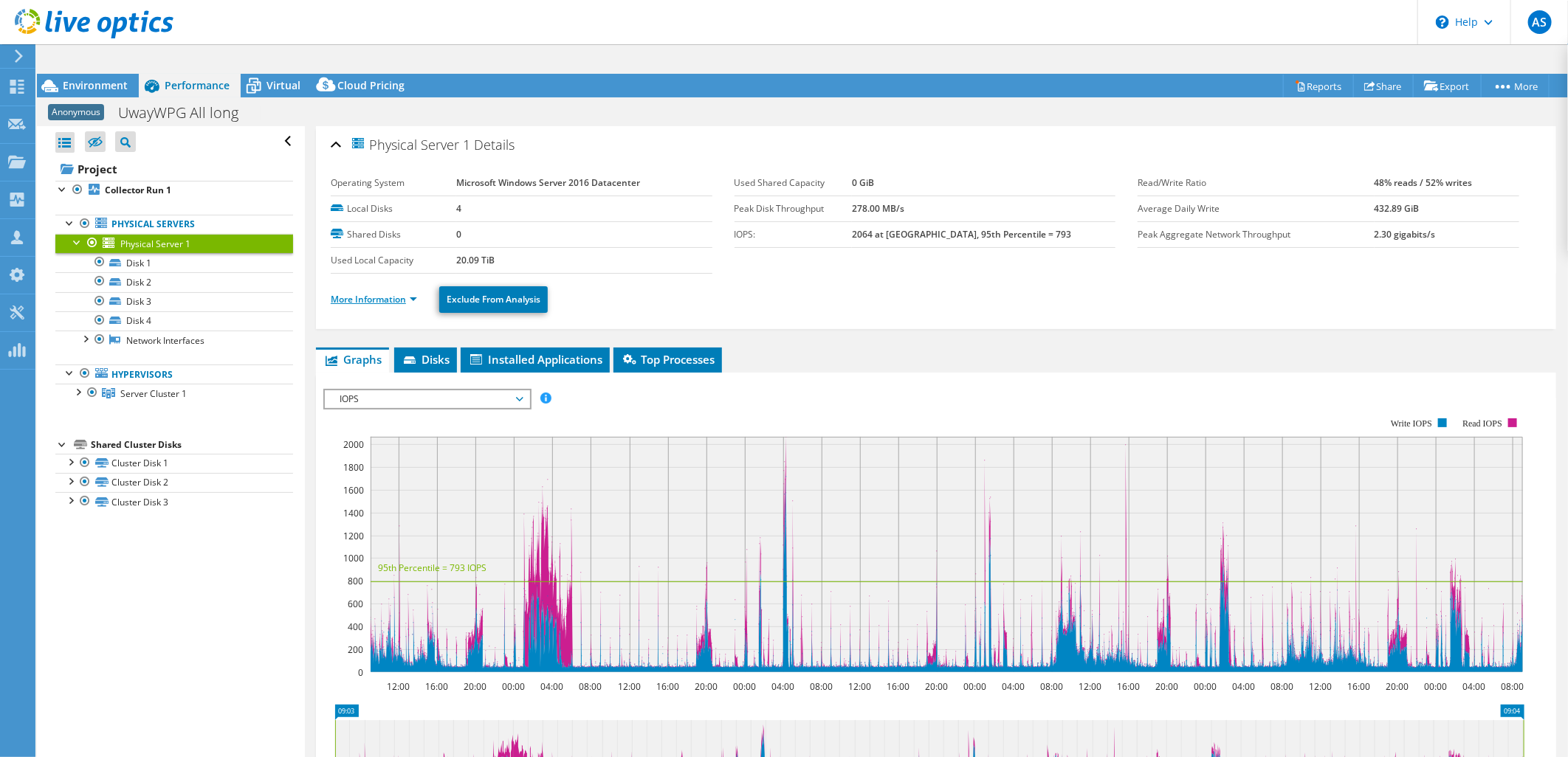
click at [411, 293] on link "More Information" at bounding box center [374, 299] width 86 height 12
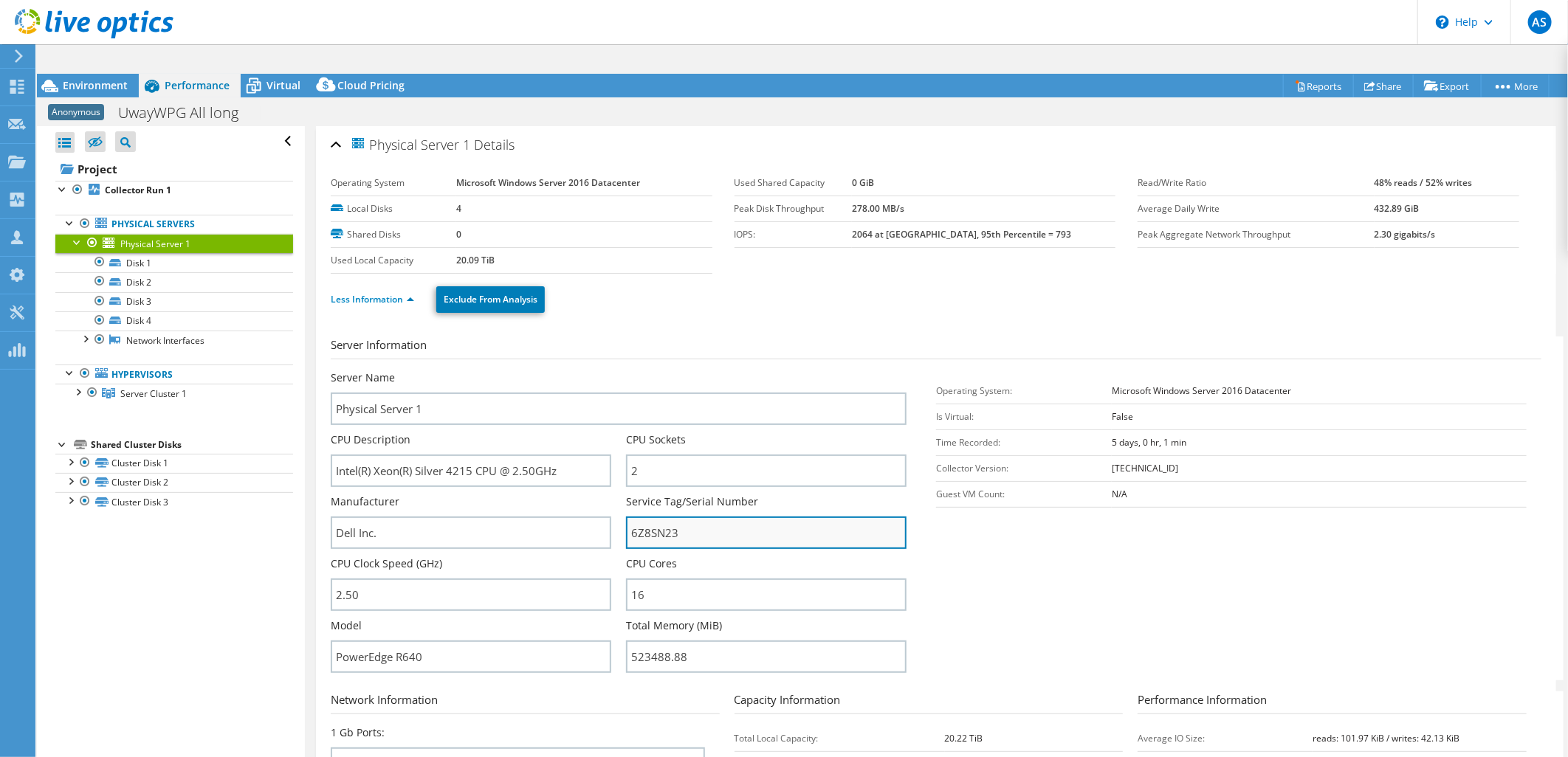
click at [642, 516] on input "6Z8SN23" at bounding box center [766, 533] width 281 height 33
click at [124, 436] on div "Shared Cluster Disks" at bounding box center [192, 445] width 202 height 18
click at [278, 78] on span "Virtual" at bounding box center [283, 85] width 34 height 14
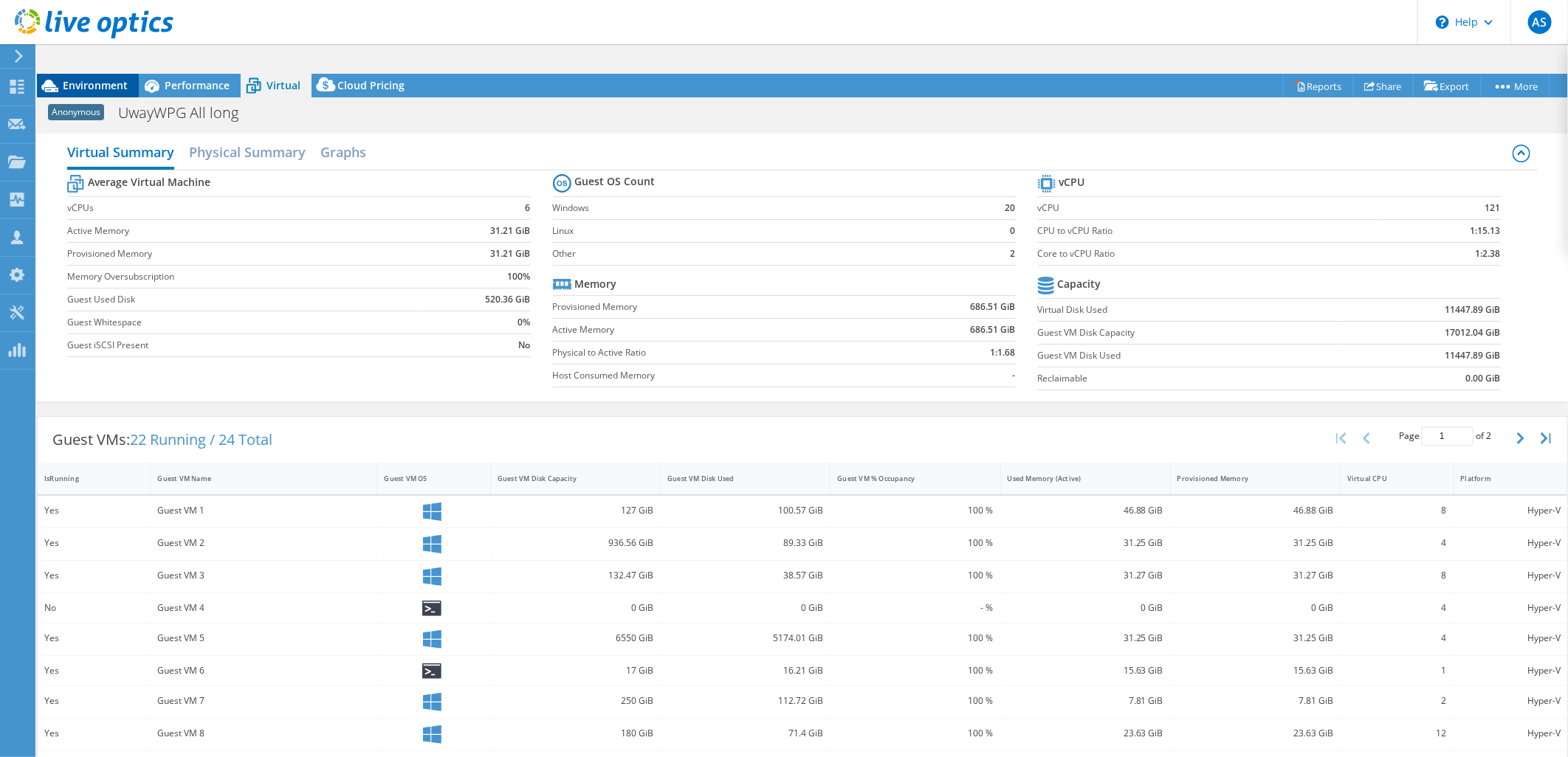
click at [102, 78] on span "Environment" at bounding box center [94, 85] width 65 height 14
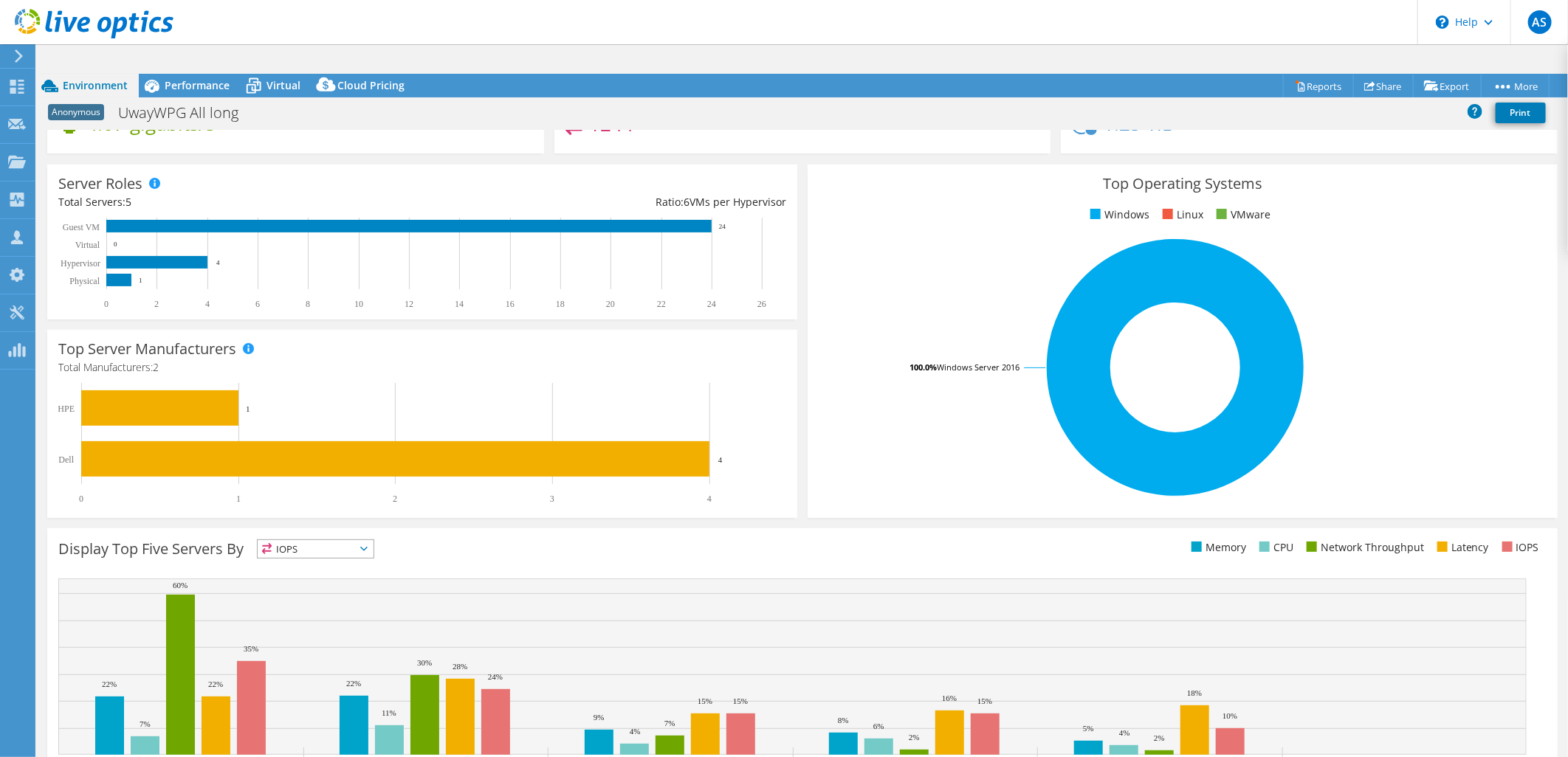
scroll to position [226, 0]
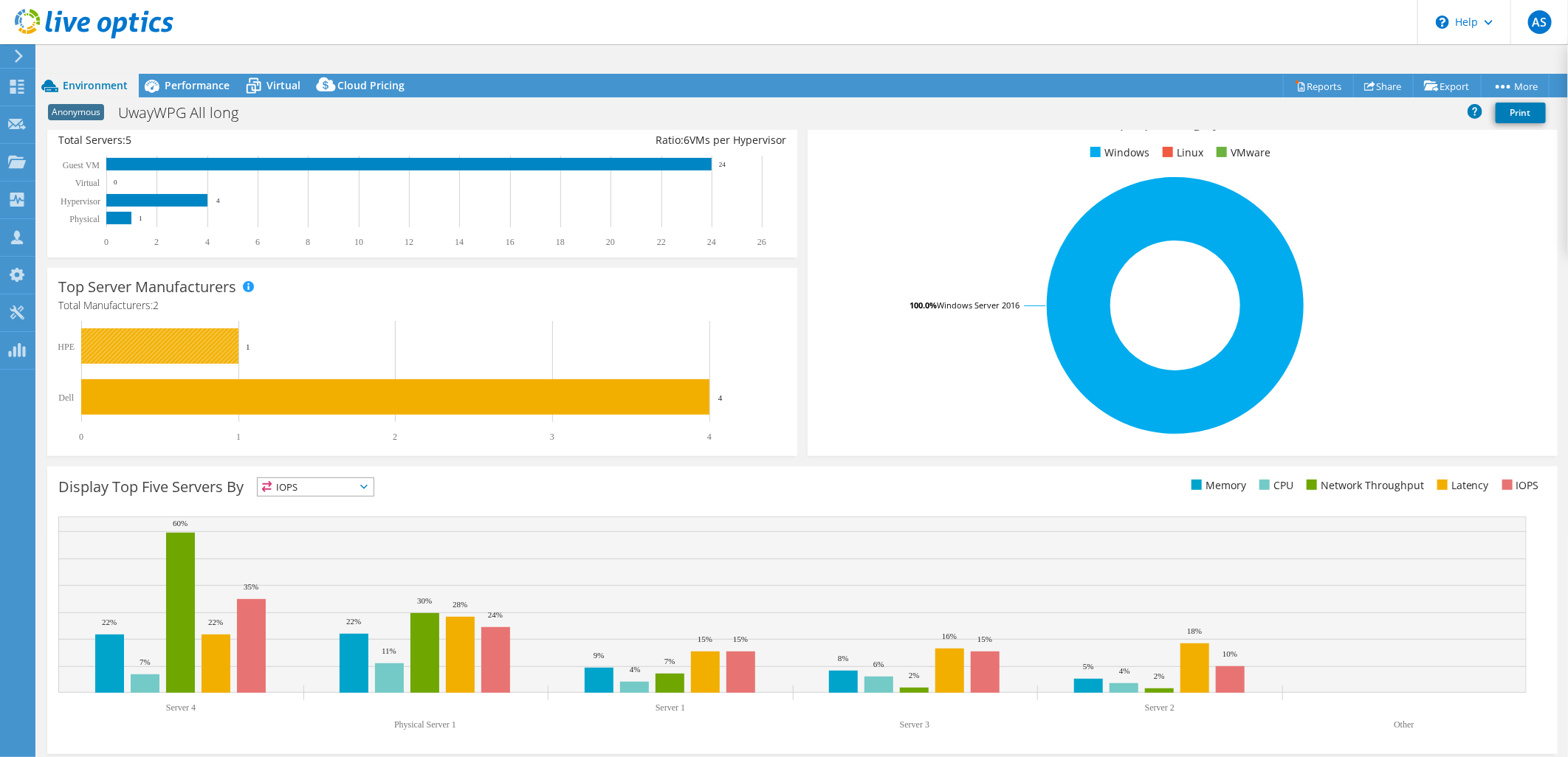
click at [113, 328] on rect at bounding box center [159, 346] width 157 height 35
click at [53, 365] on div "Top Server Manufacturers Manufacturers are shown for physical servers and hyper…" at bounding box center [422, 361] width 750 height 188
click at [59, 362] on icon "0 1 2 3 4 Dell HPE 4 1" at bounding box center [415, 382] width 714 height 122
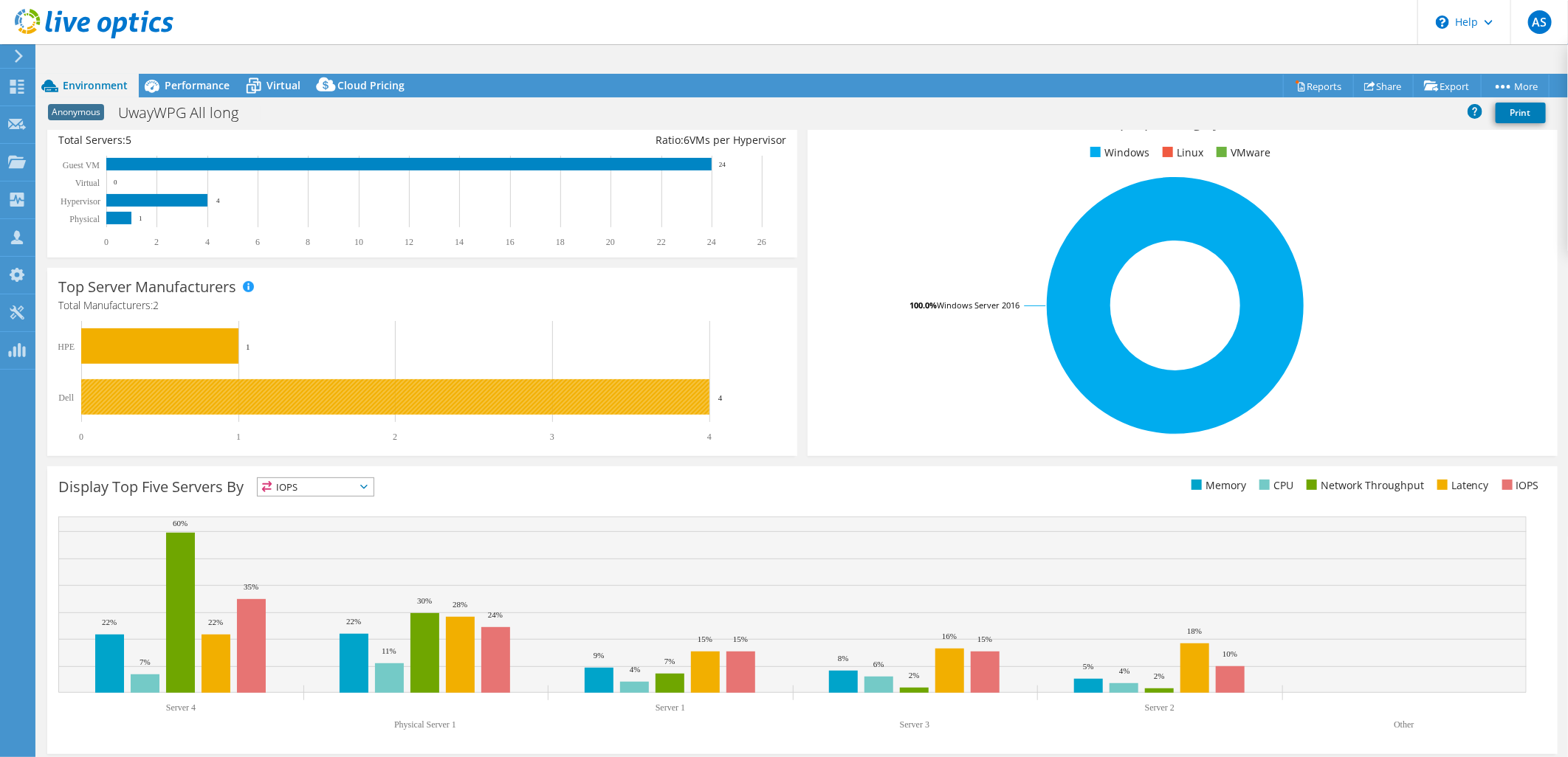
click at [180, 379] on rect at bounding box center [395, 397] width 628 height 35
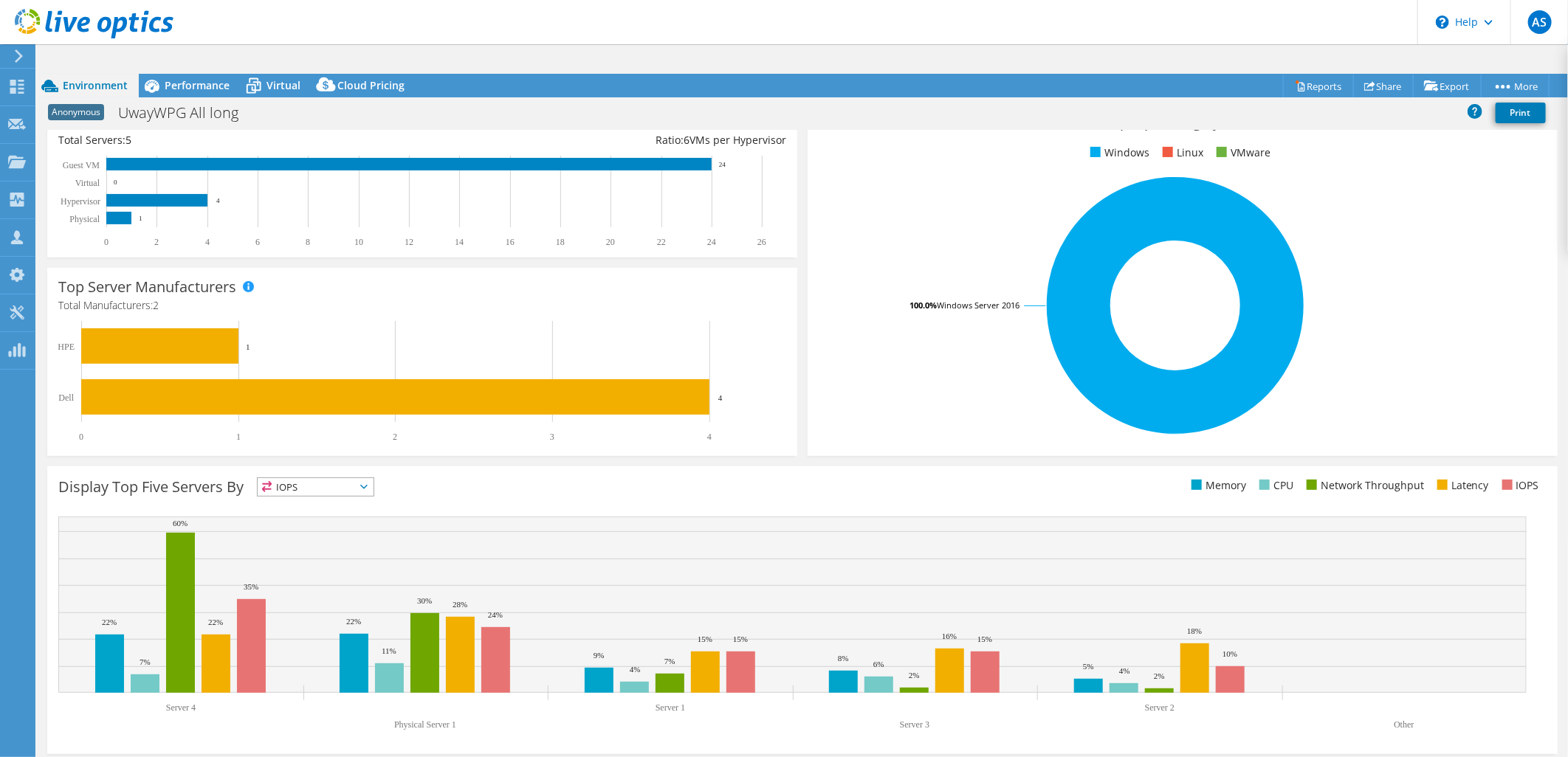
scroll to position [0, 0]
